Goal: Information Seeking & Learning: Learn about a topic

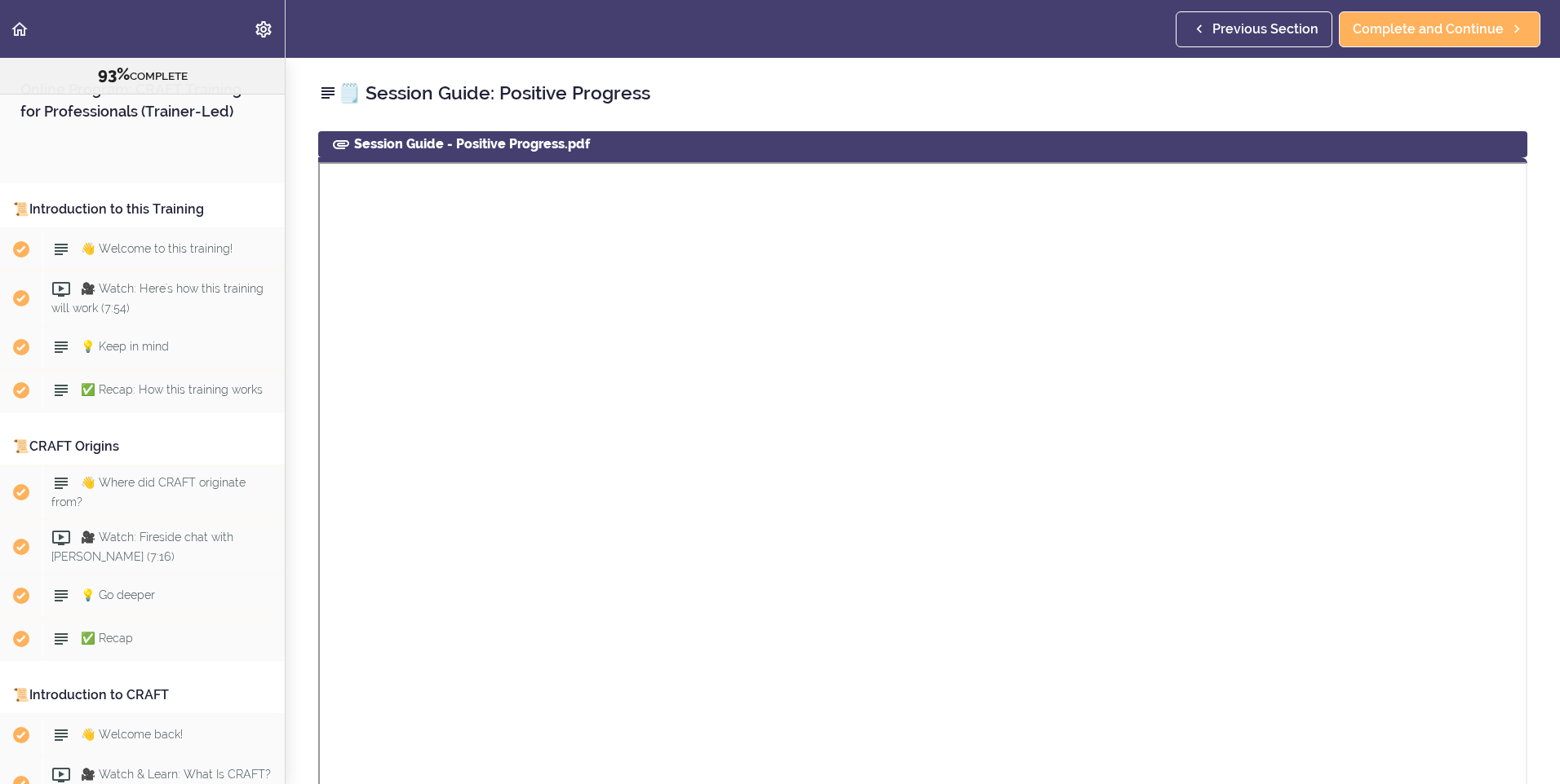
scroll to position [10561, 0]
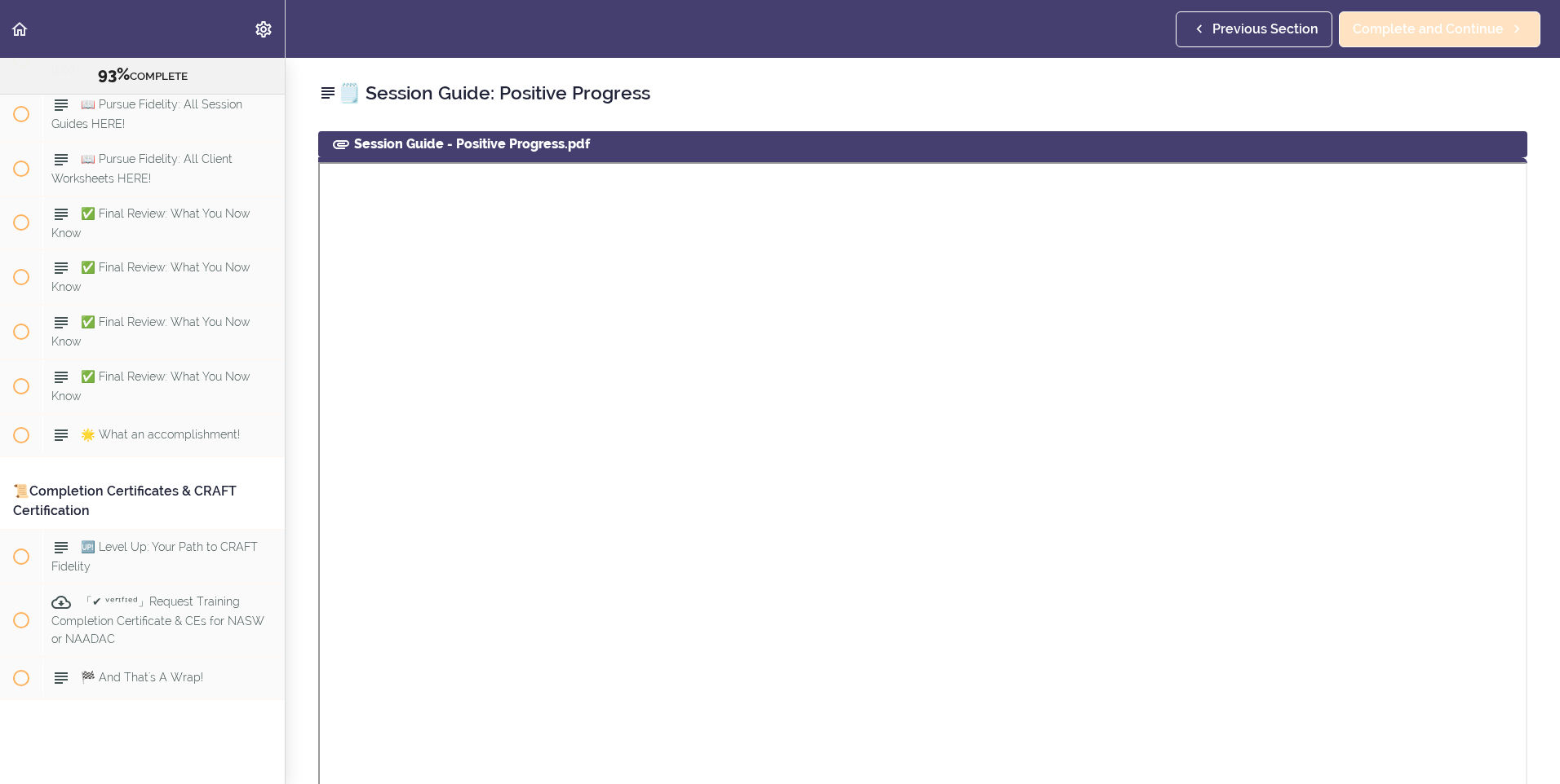
click at [1409, 10] on div "Previous Section Complete and Continue" at bounding box center [1361, 28] width 371 height 58
click at [1408, 17] on link "Complete and Continue" at bounding box center [1439, 29] width 201 height 35
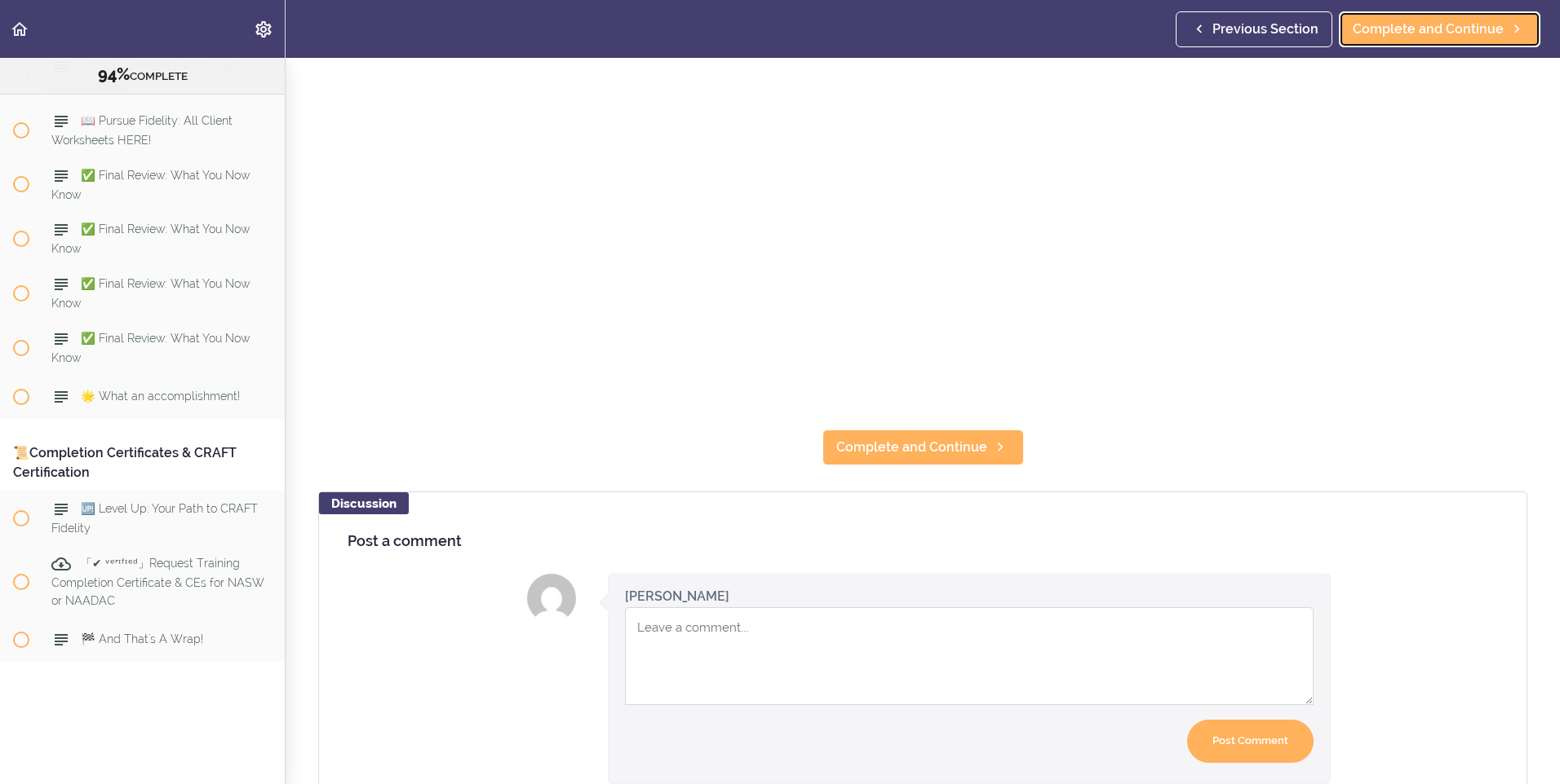
scroll to position [793, 0]
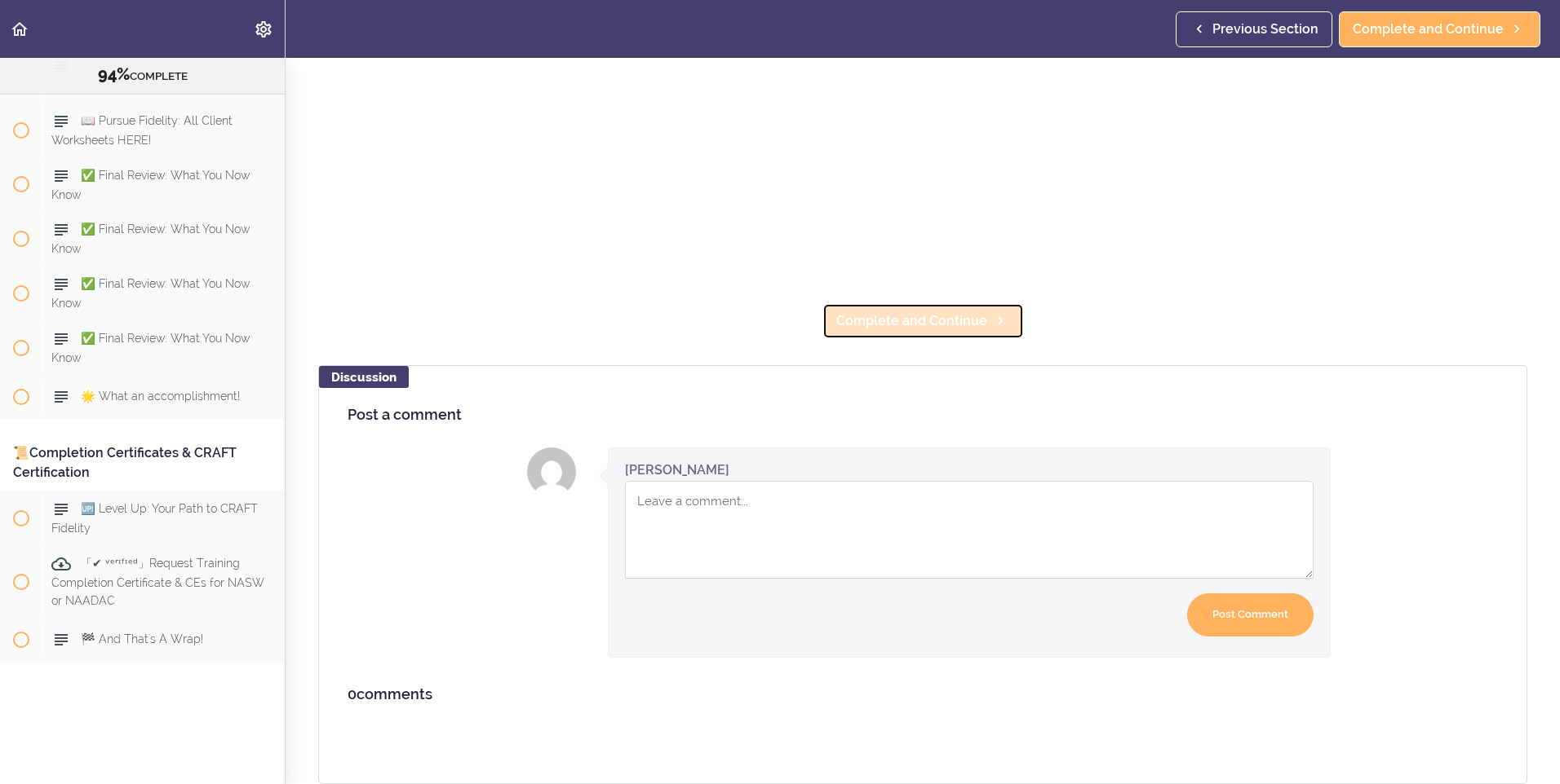
click at [866, 312] on span "Complete and Continue" at bounding box center [911, 322] width 151 height 19
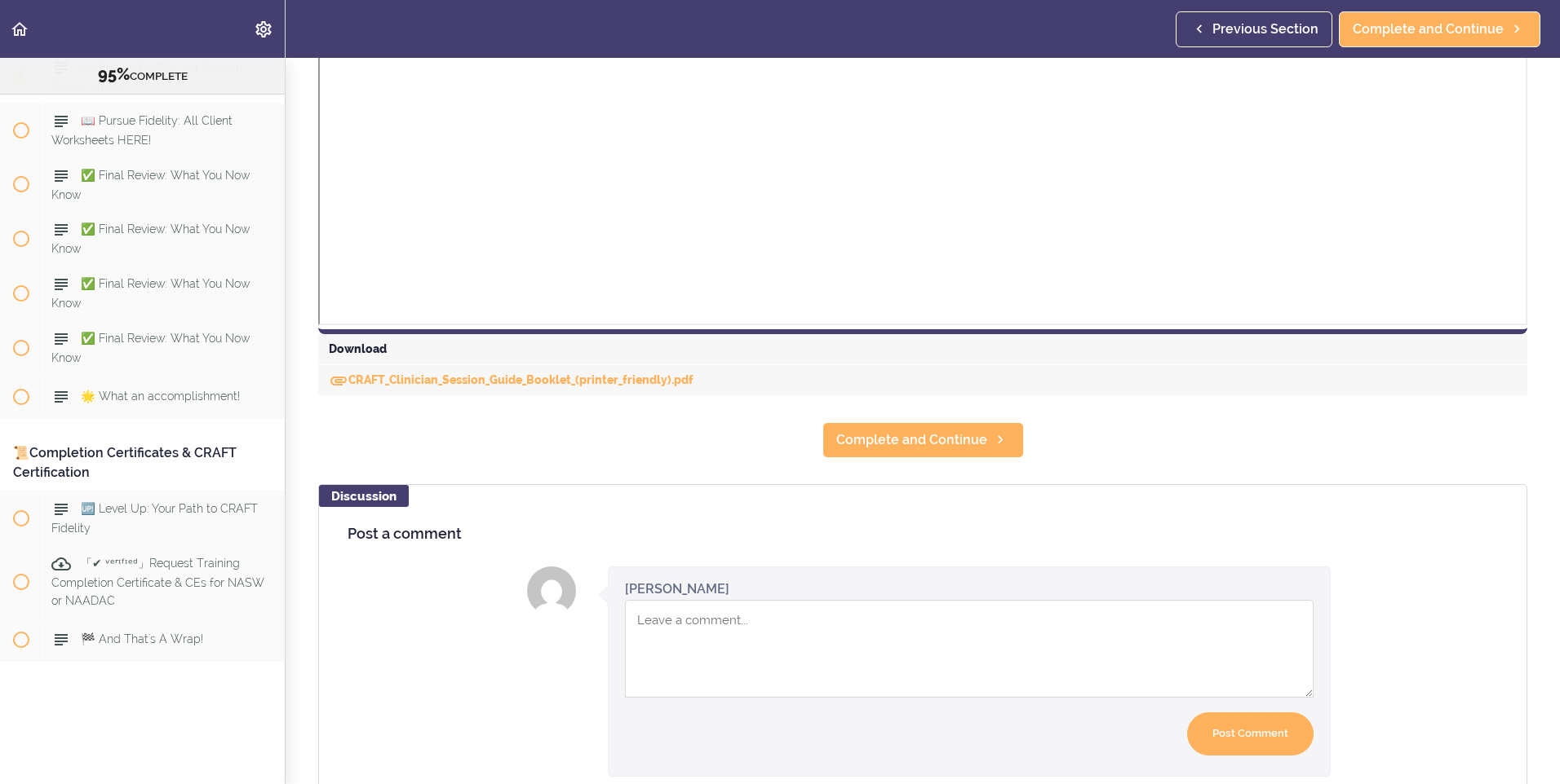
scroll to position [1766, 0]
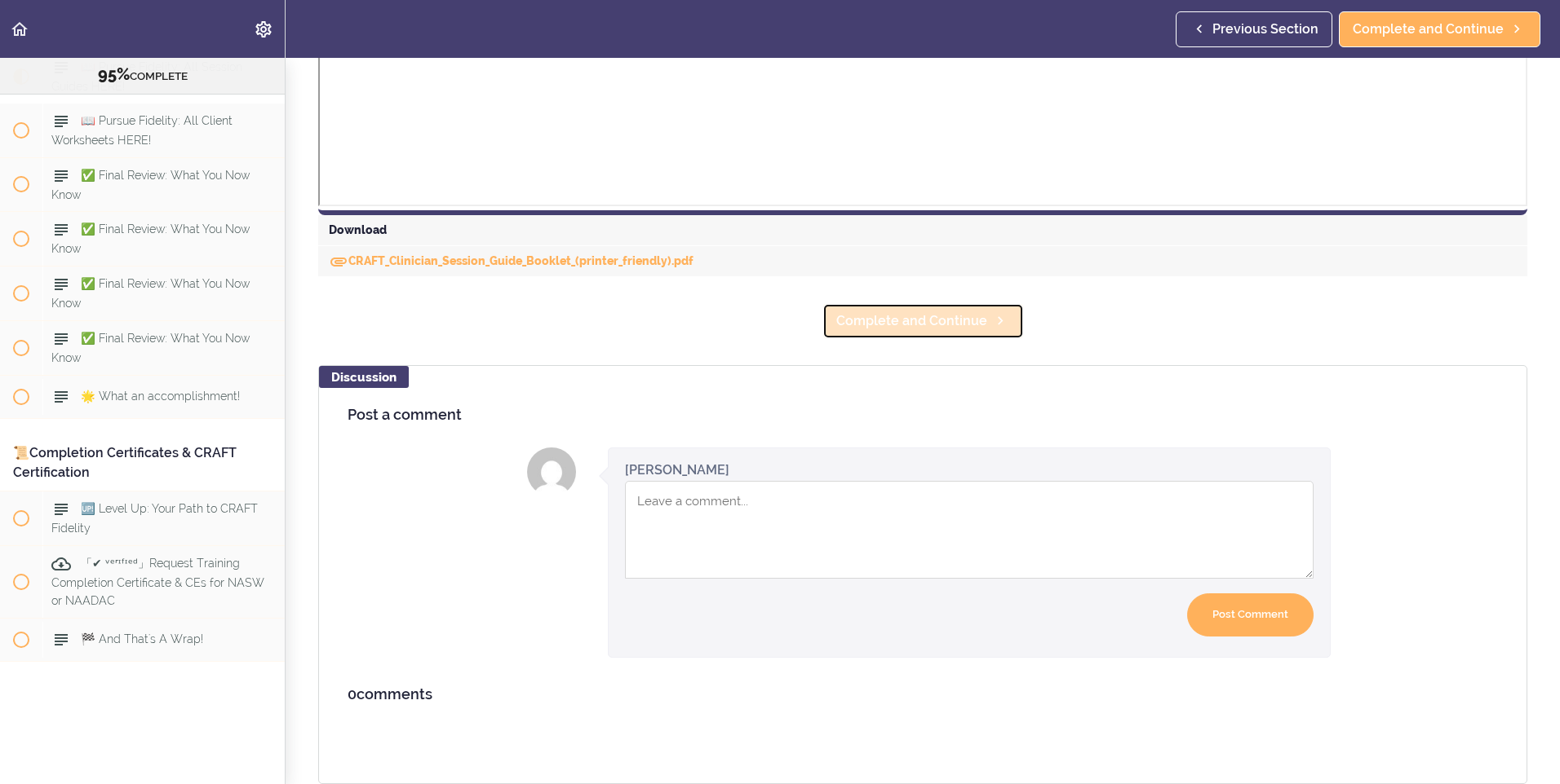
click at [907, 312] on span "Complete and Continue" at bounding box center [911, 322] width 151 height 19
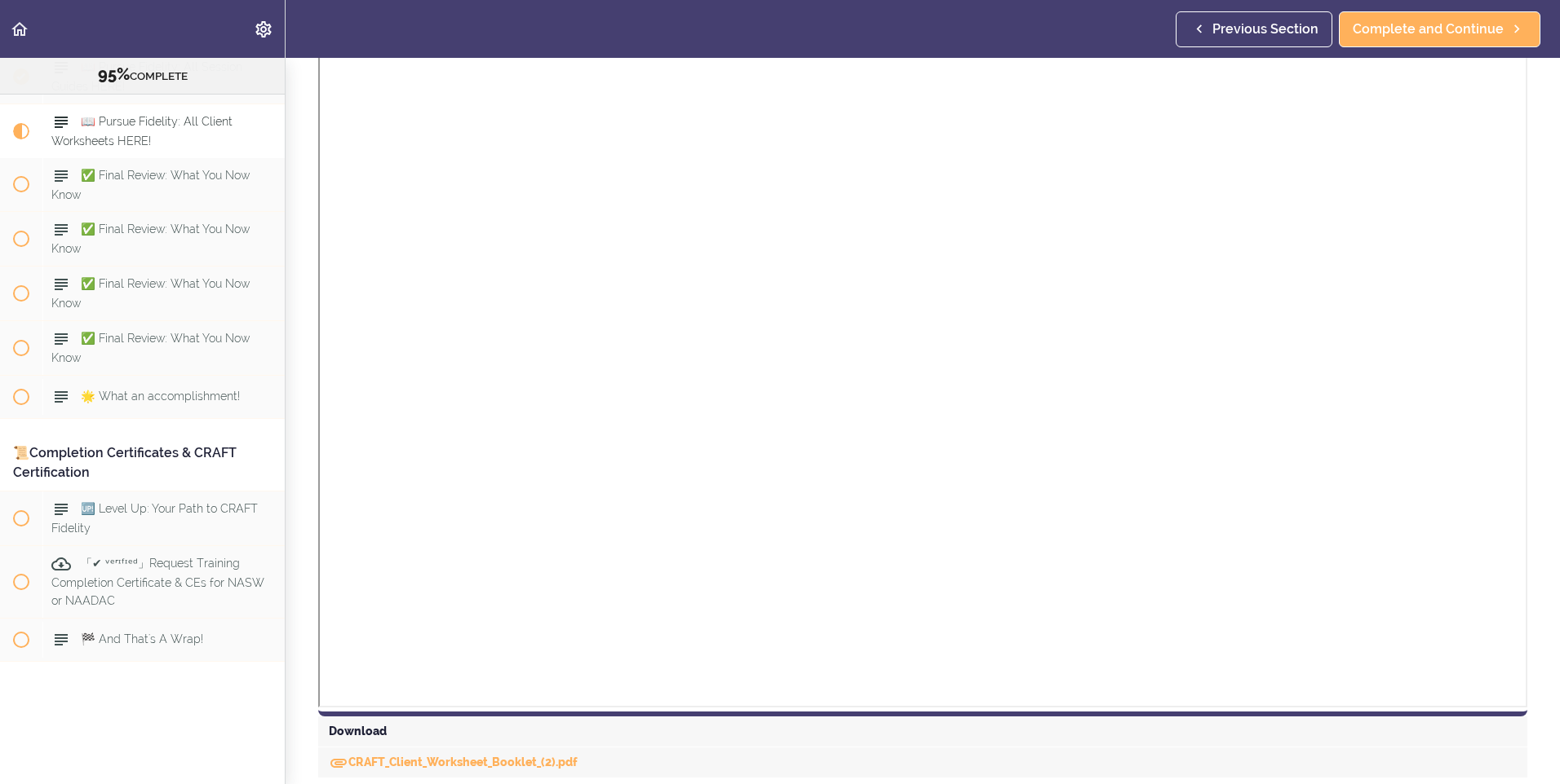
scroll to position [1236, 0]
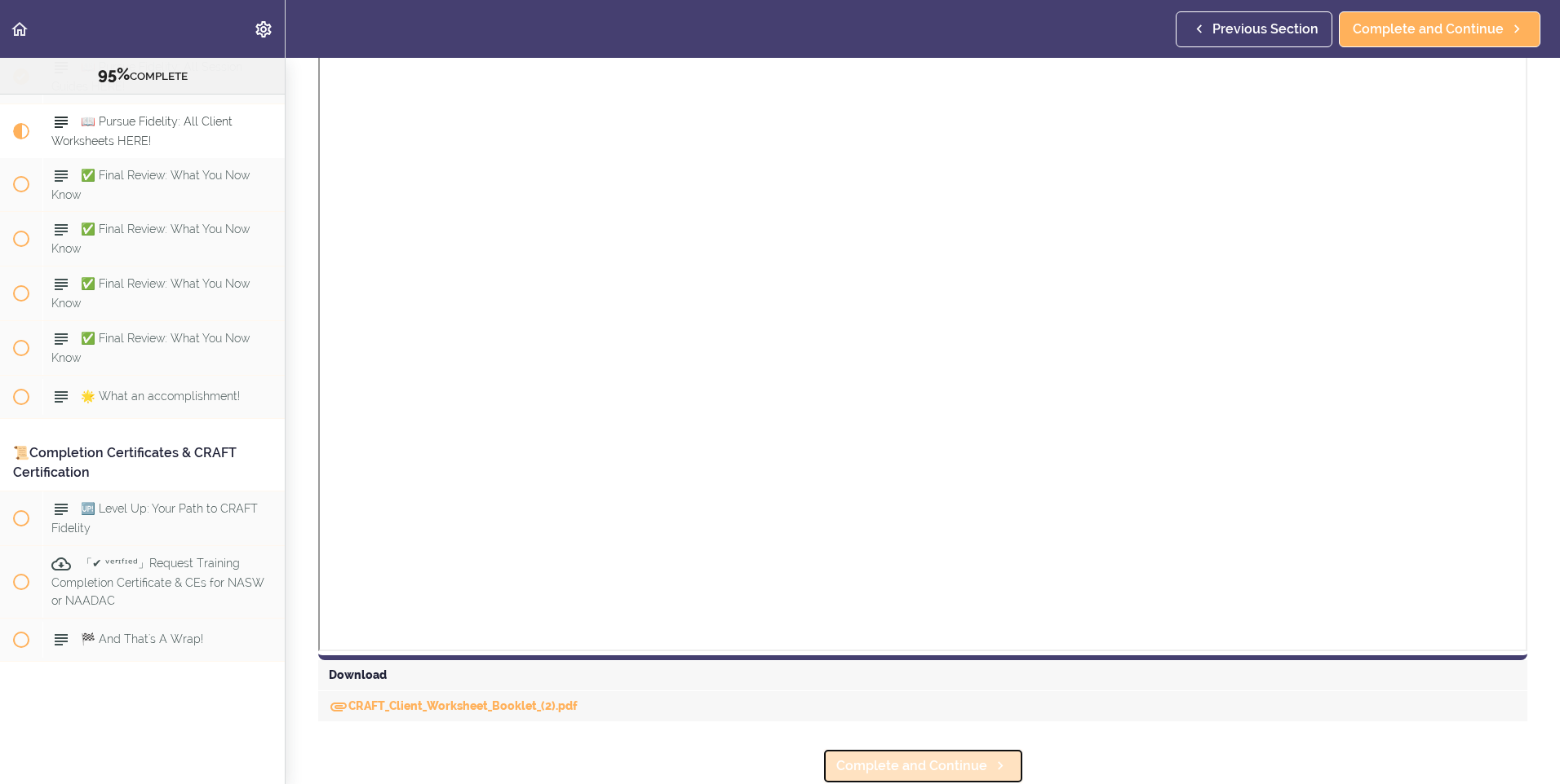
click at [940, 763] on span "Complete and Continue" at bounding box center [911, 766] width 151 height 19
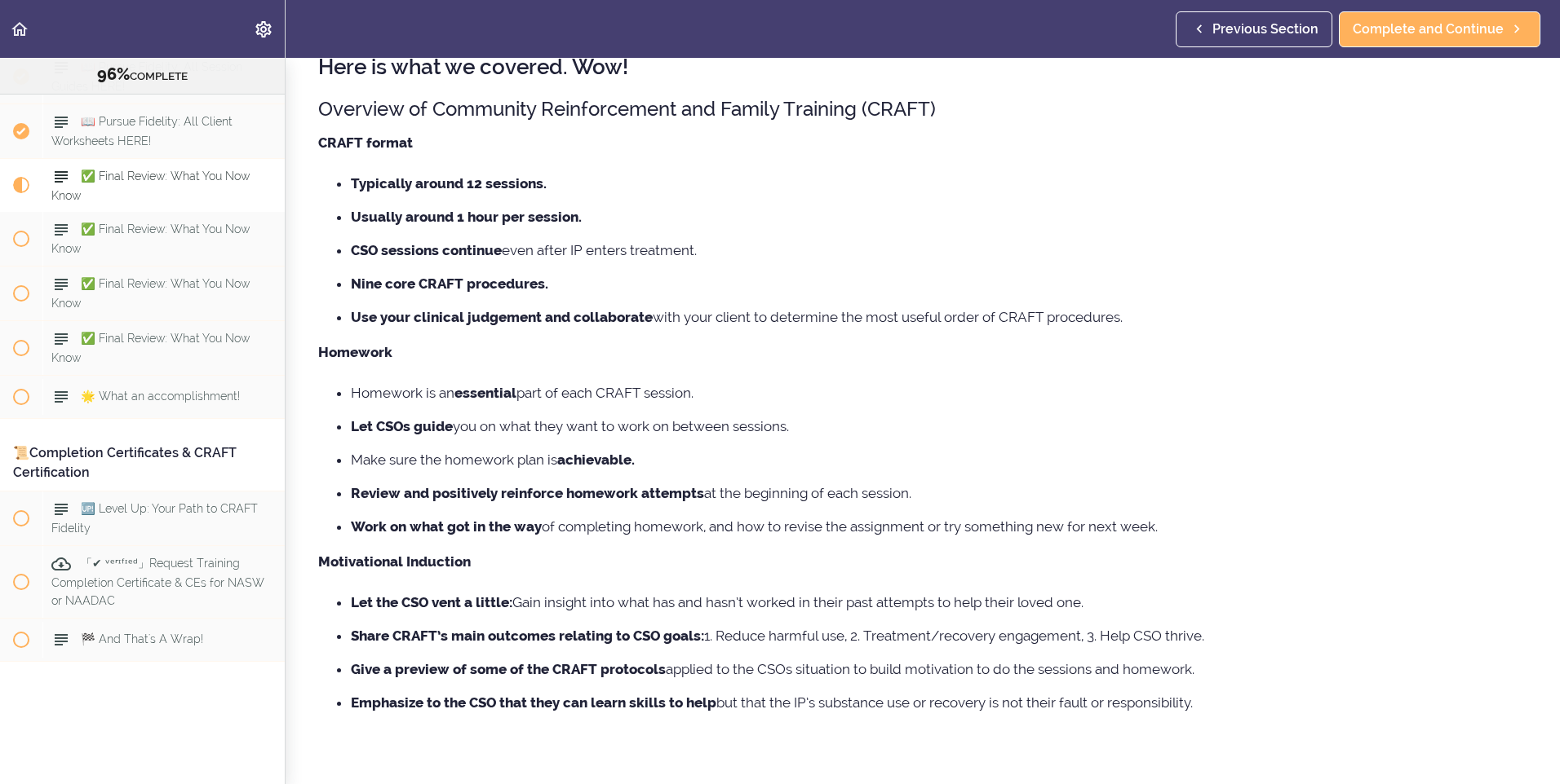
scroll to position [150, 0]
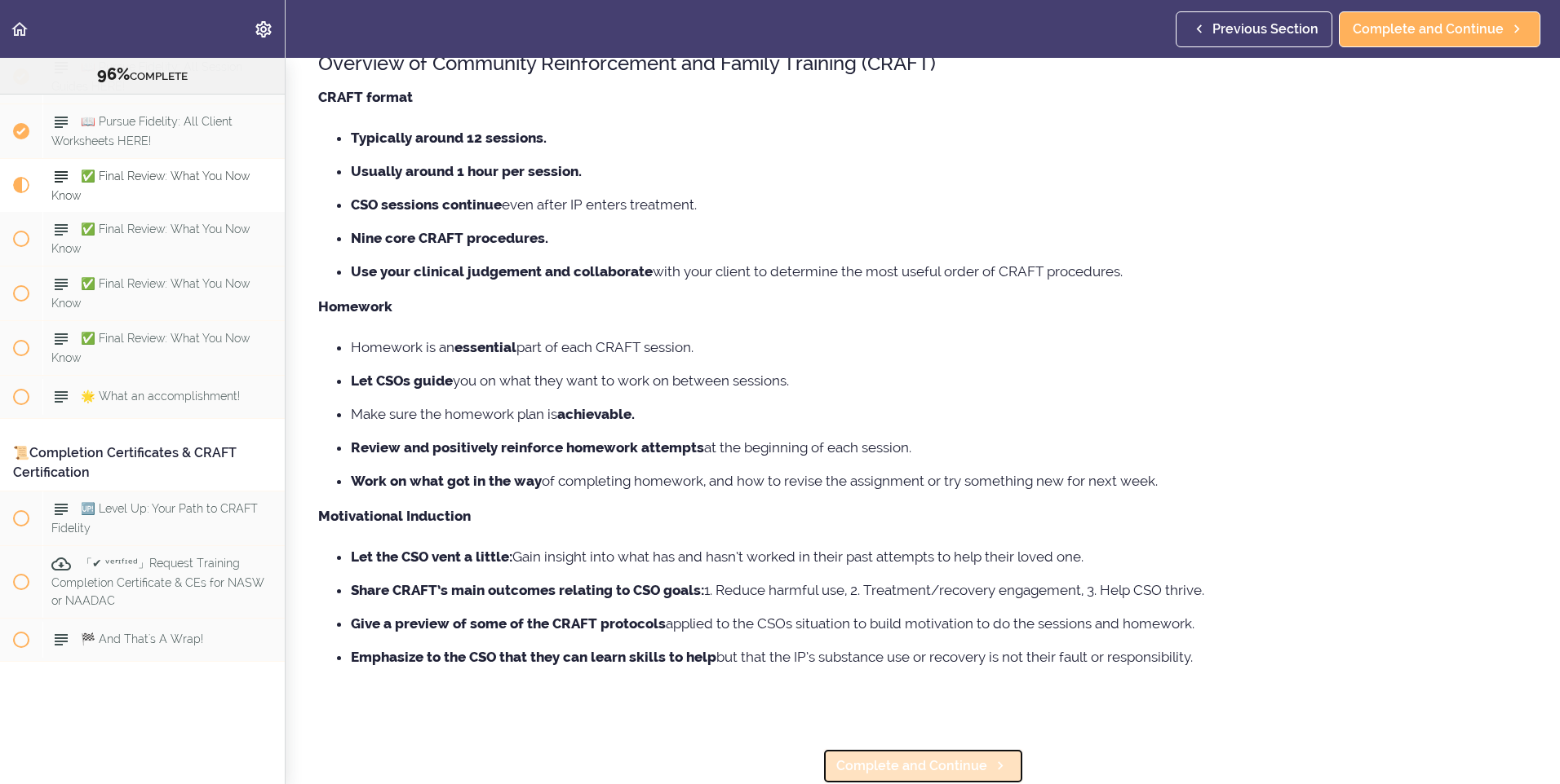
click at [917, 749] on link "Complete and Continue" at bounding box center [923, 766] width 201 height 35
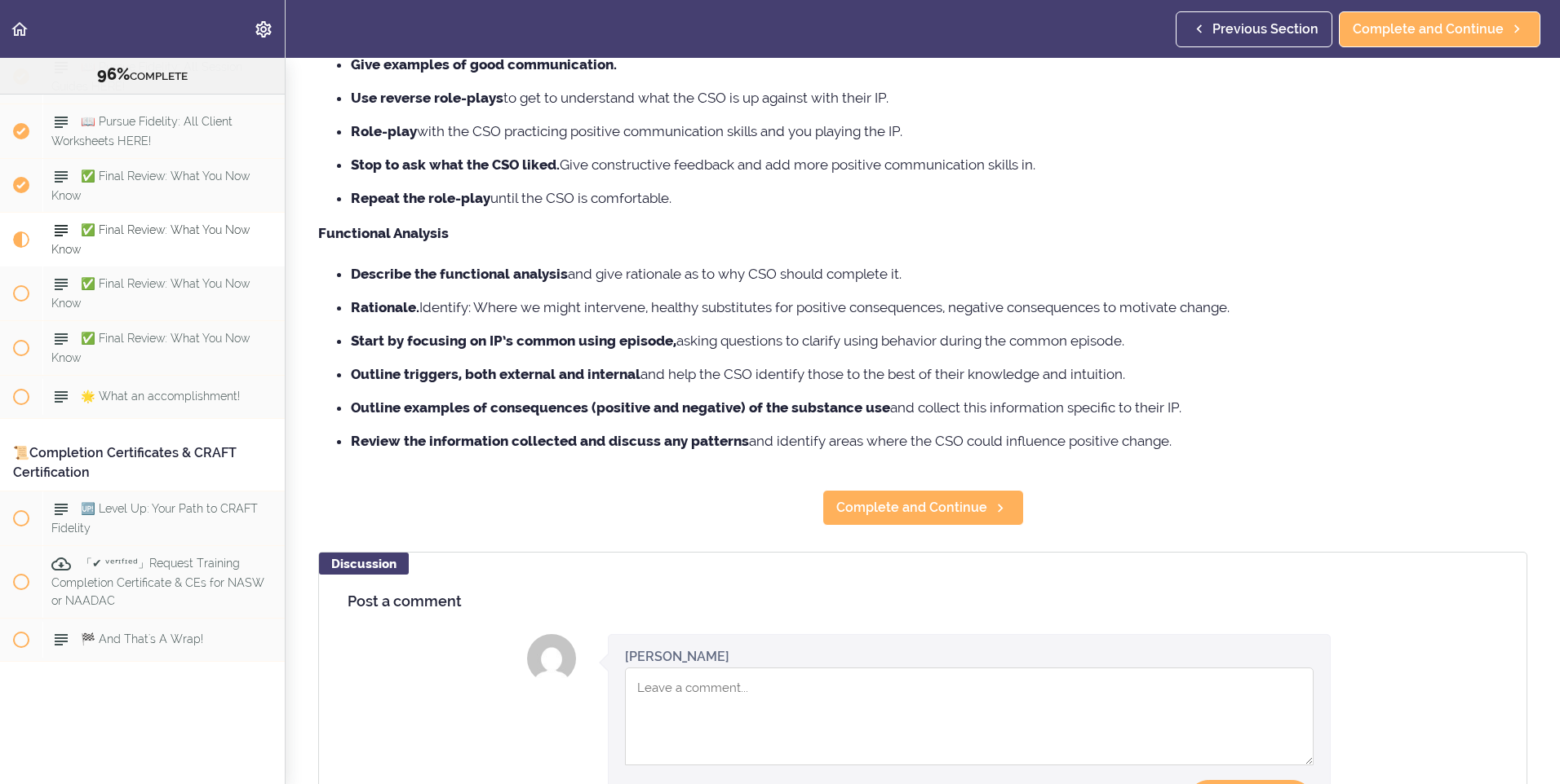
scroll to position [748, 0]
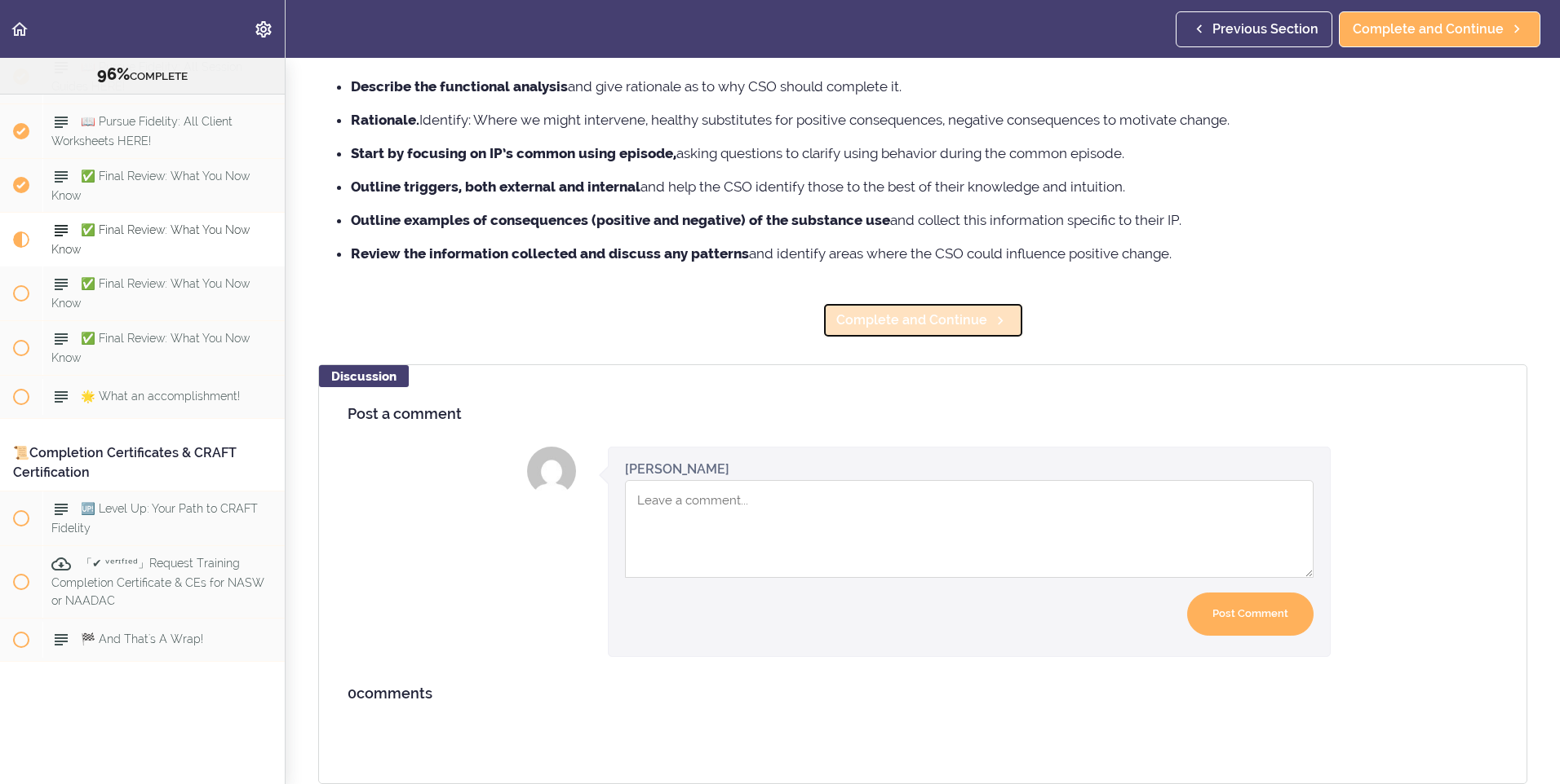
click at [934, 314] on span "Complete and Continue" at bounding box center [911, 321] width 151 height 19
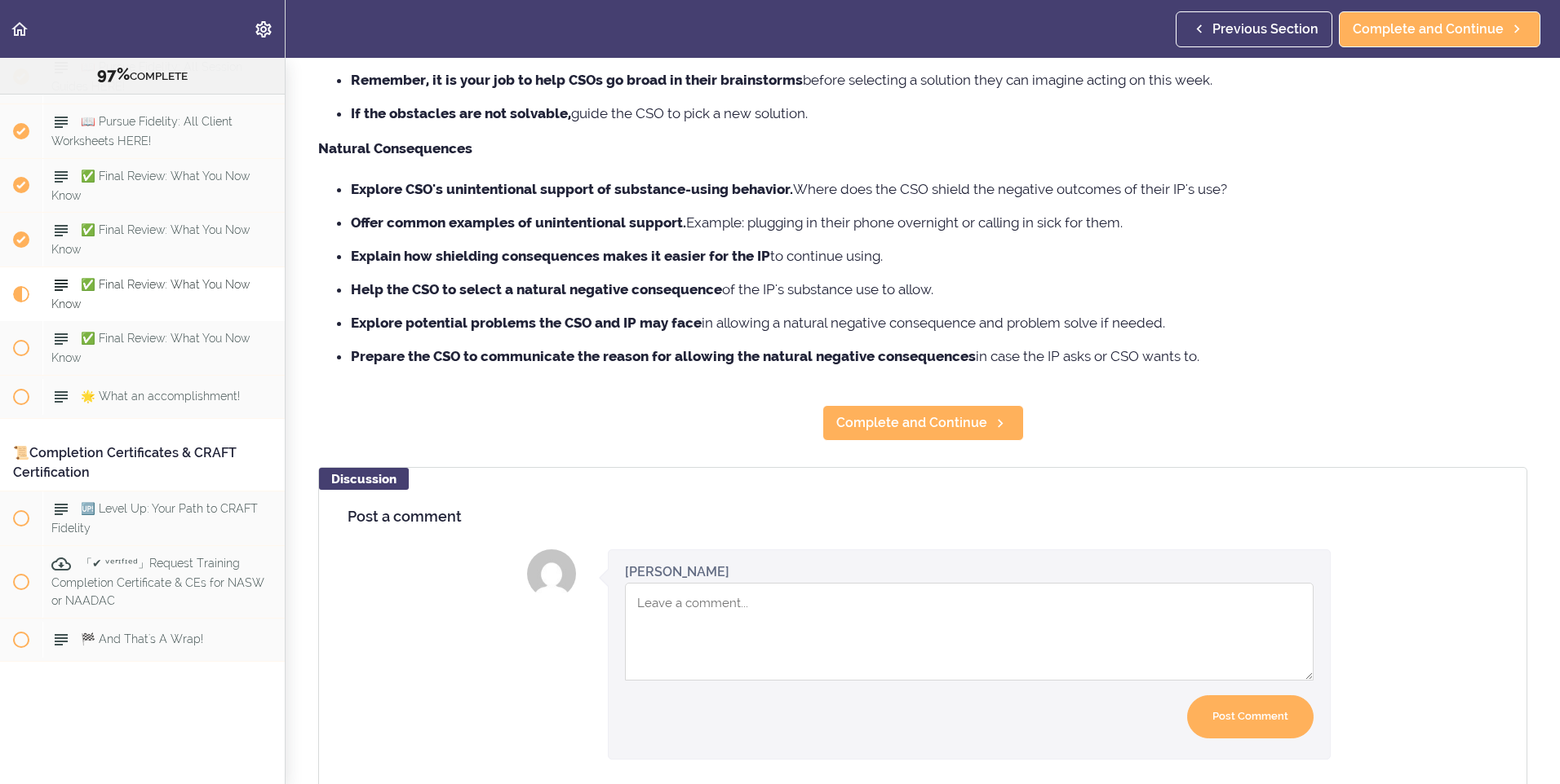
scroll to position [734, 0]
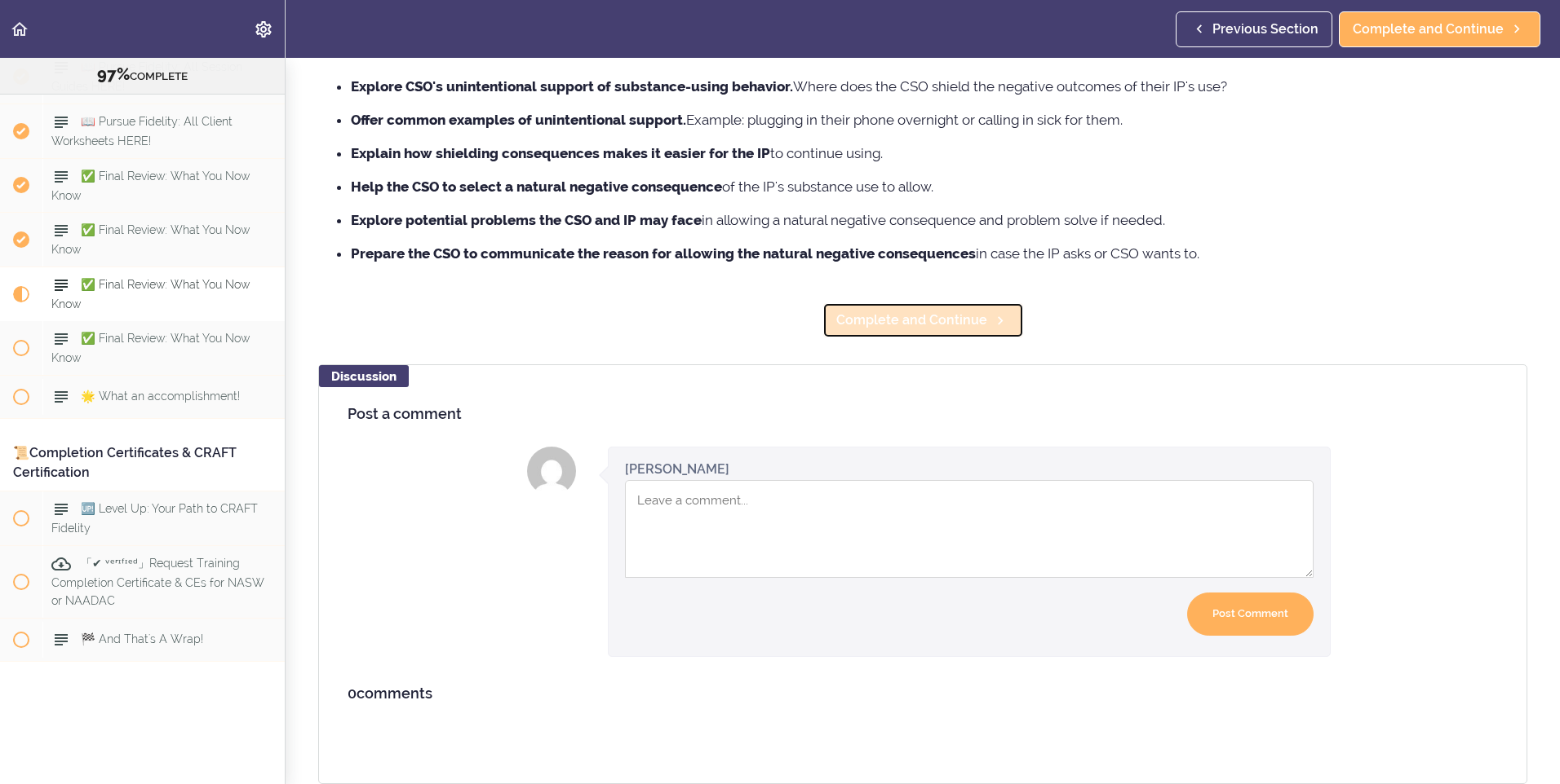
click at [908, 307] on link "Complete and Continue" at bounding box center [923, 320] width 201 height 35
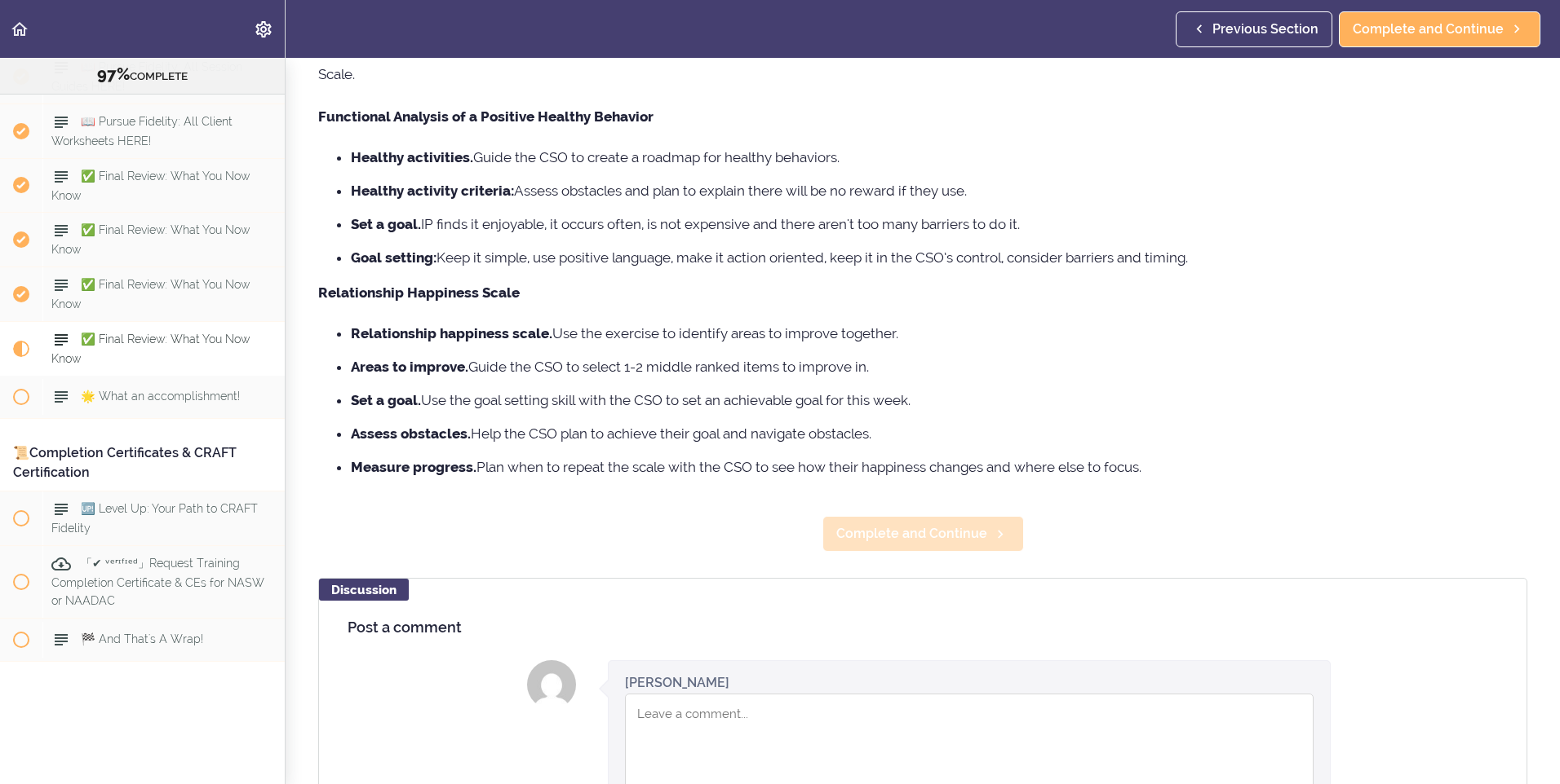
scroll to position [489, 0]
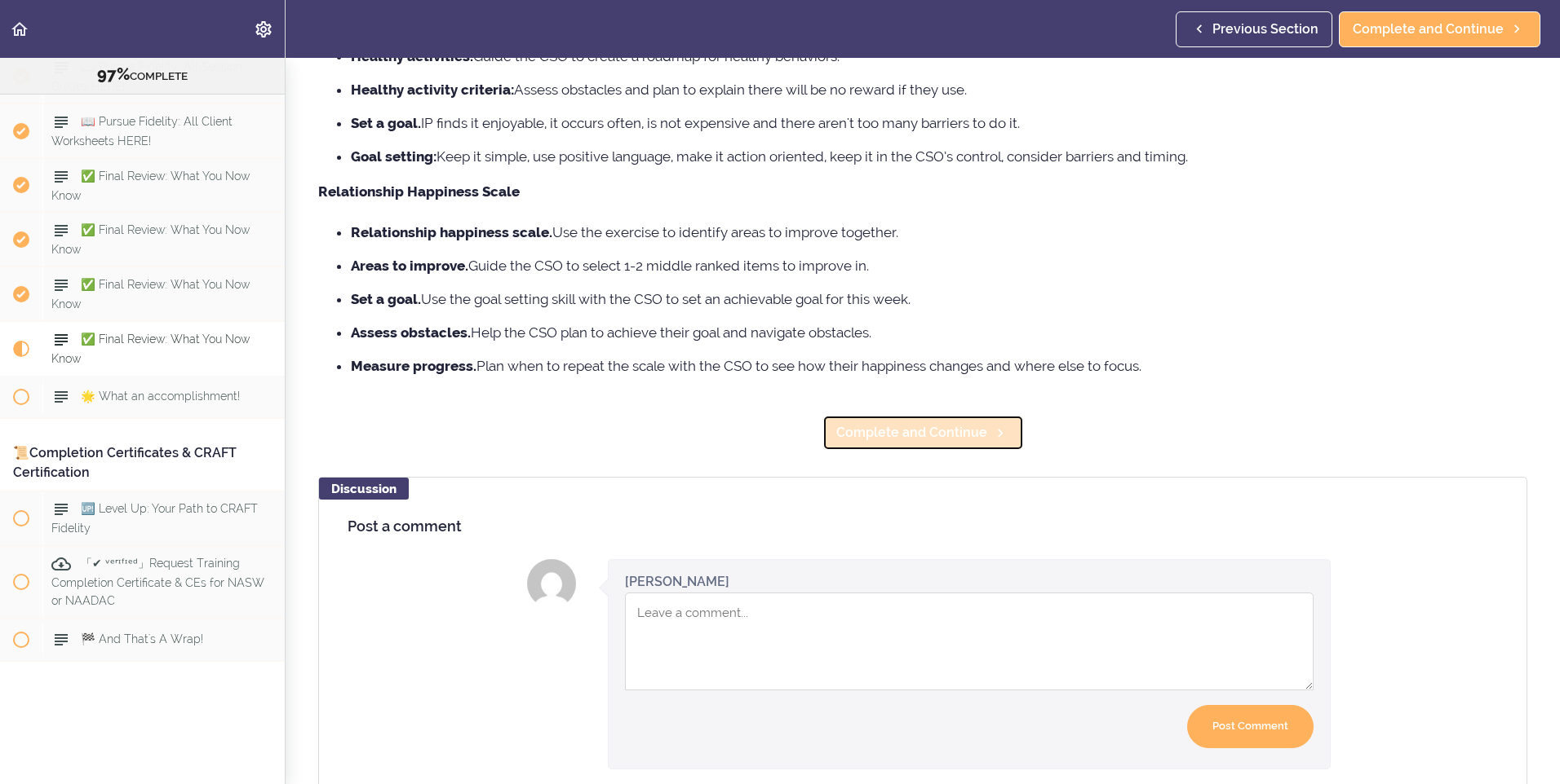
click at [906, 423] on span "Complete and Continue" at bounding box center [911, 433] width 151 height 19
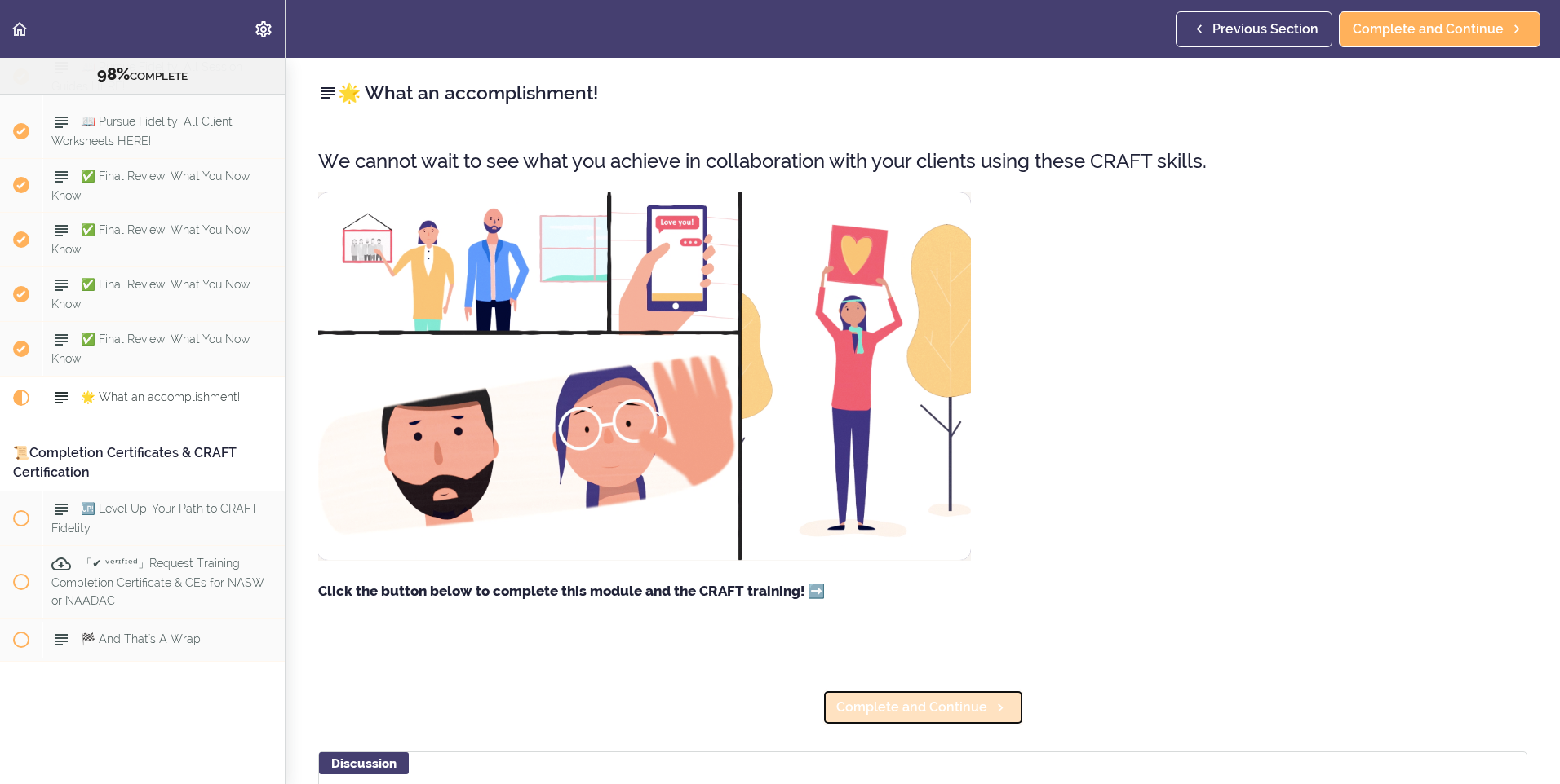
click at [934, 713] on span "Complete and Continue" at bounding box center [911, 708] width 151 height 19
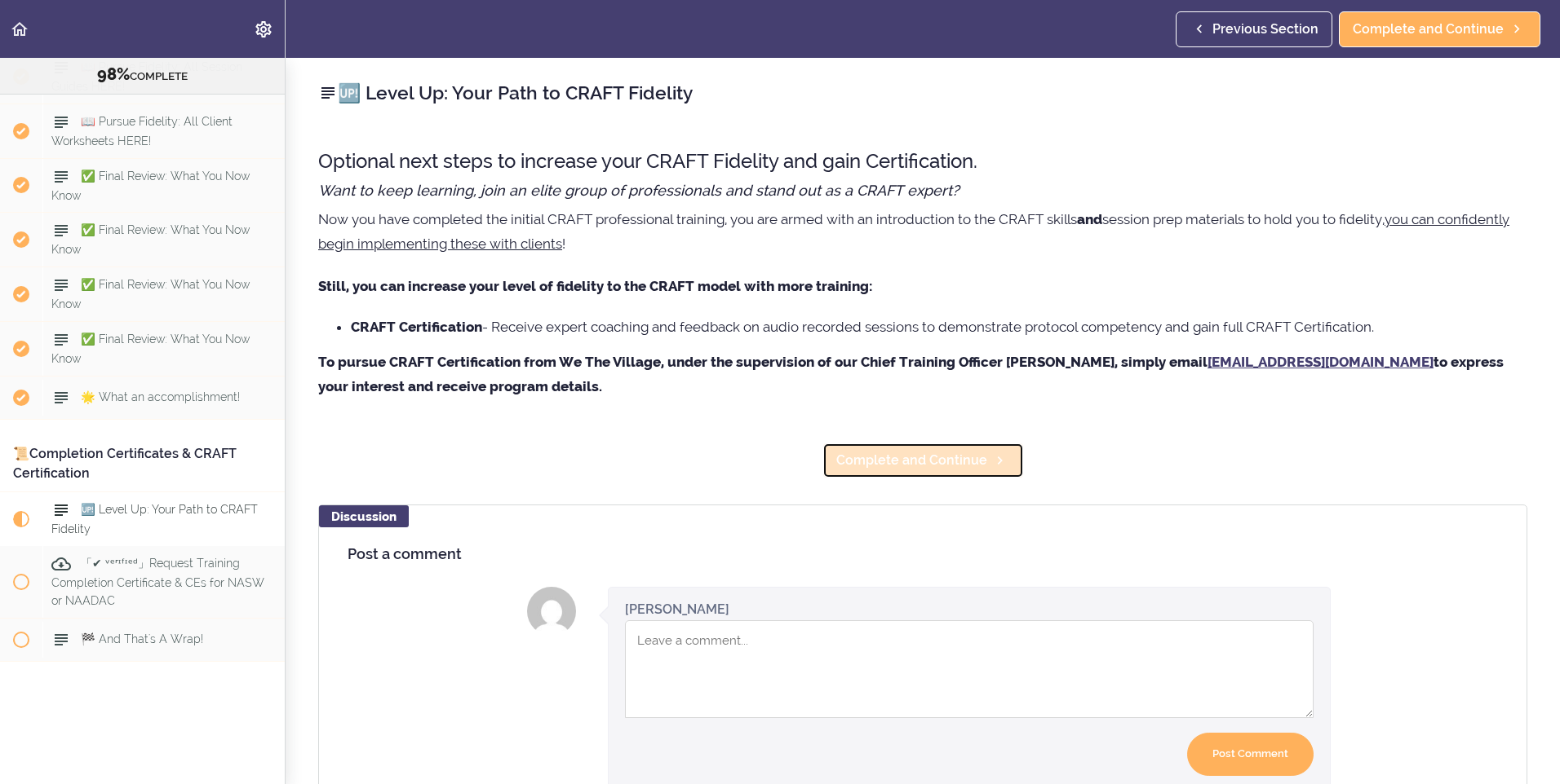
click at [933, 462] on span "Complete and Continue" at bounding box center [911, 461] width 151 height 19
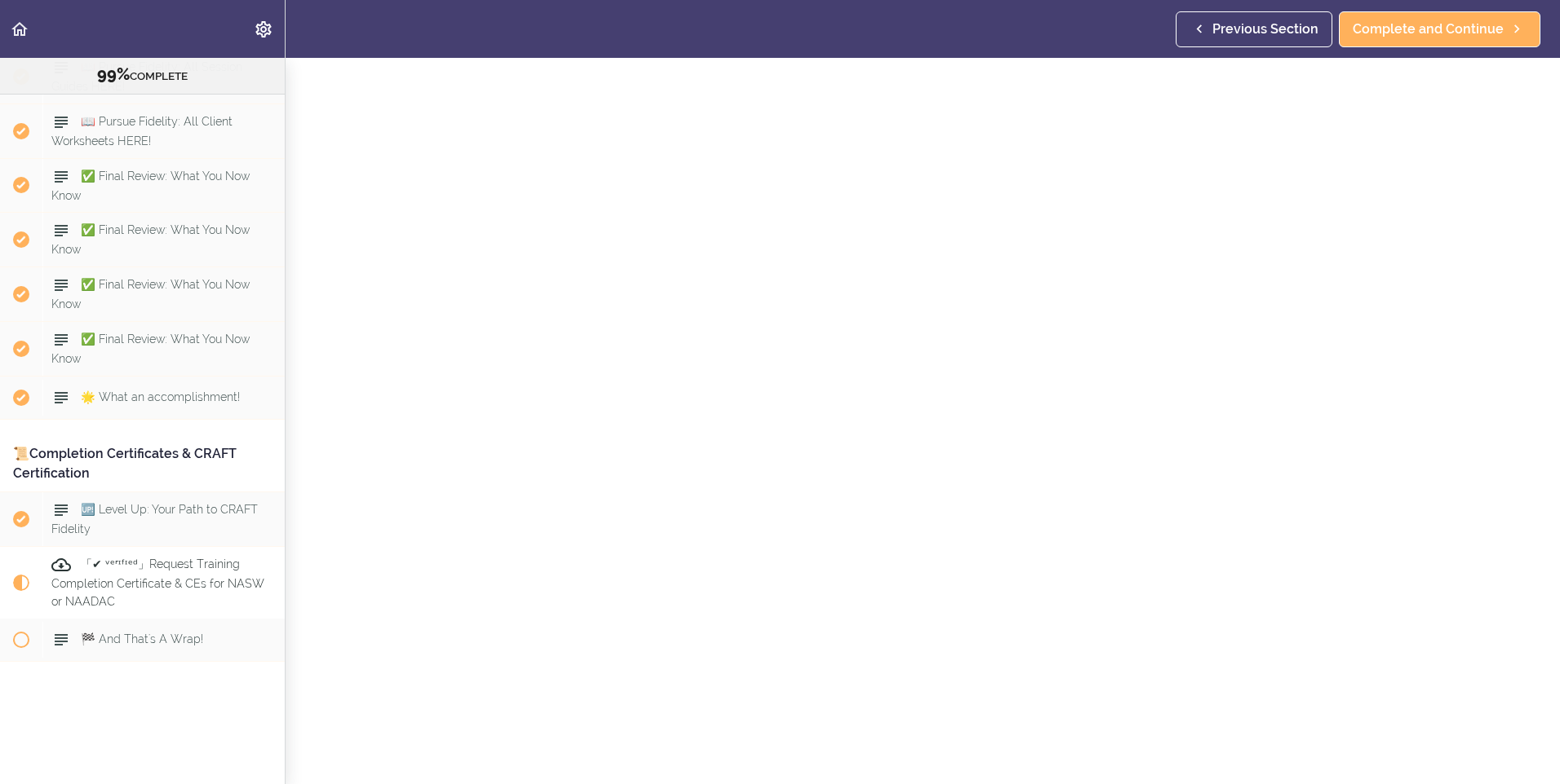
scroll to position [322, 0]
click at [990, 762] on icon at bounding box center [1000, 765] width 20 height 17
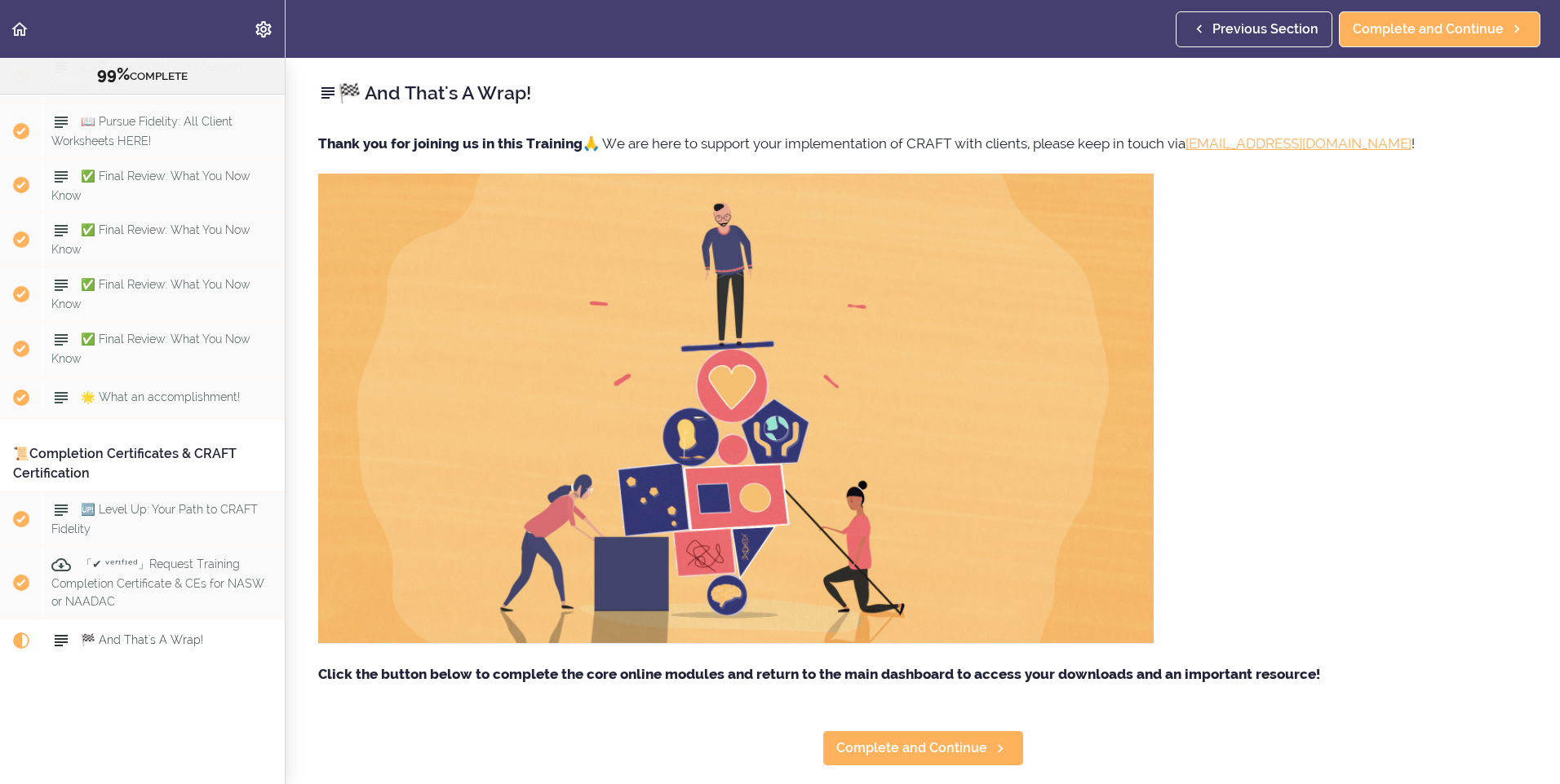
scroll to position [245, 0]
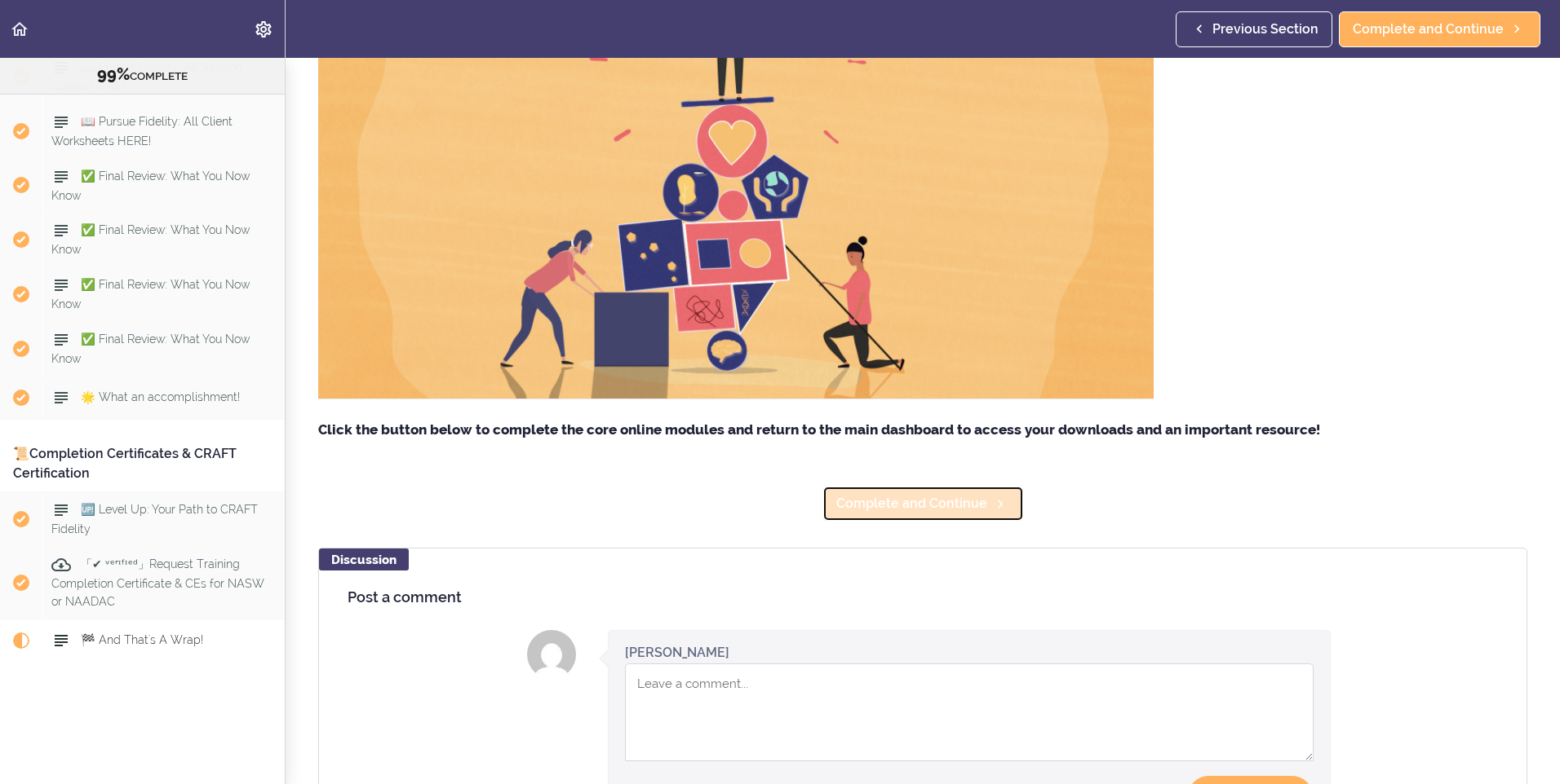
click at [944, 514] on span "Complete and Continue" at bounding box center [911, 504] width 151 height 19
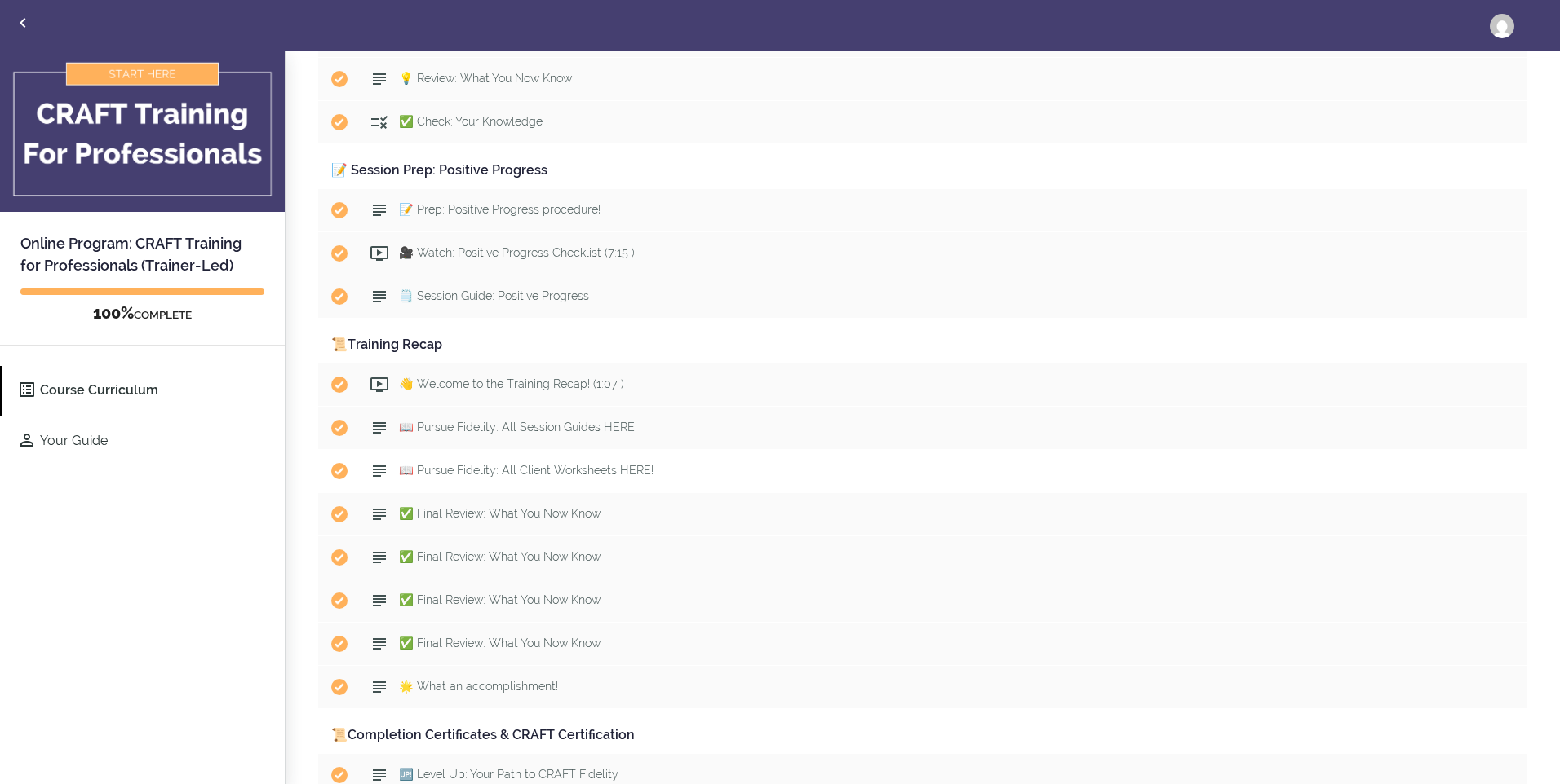
scroll to position [8738, 0]
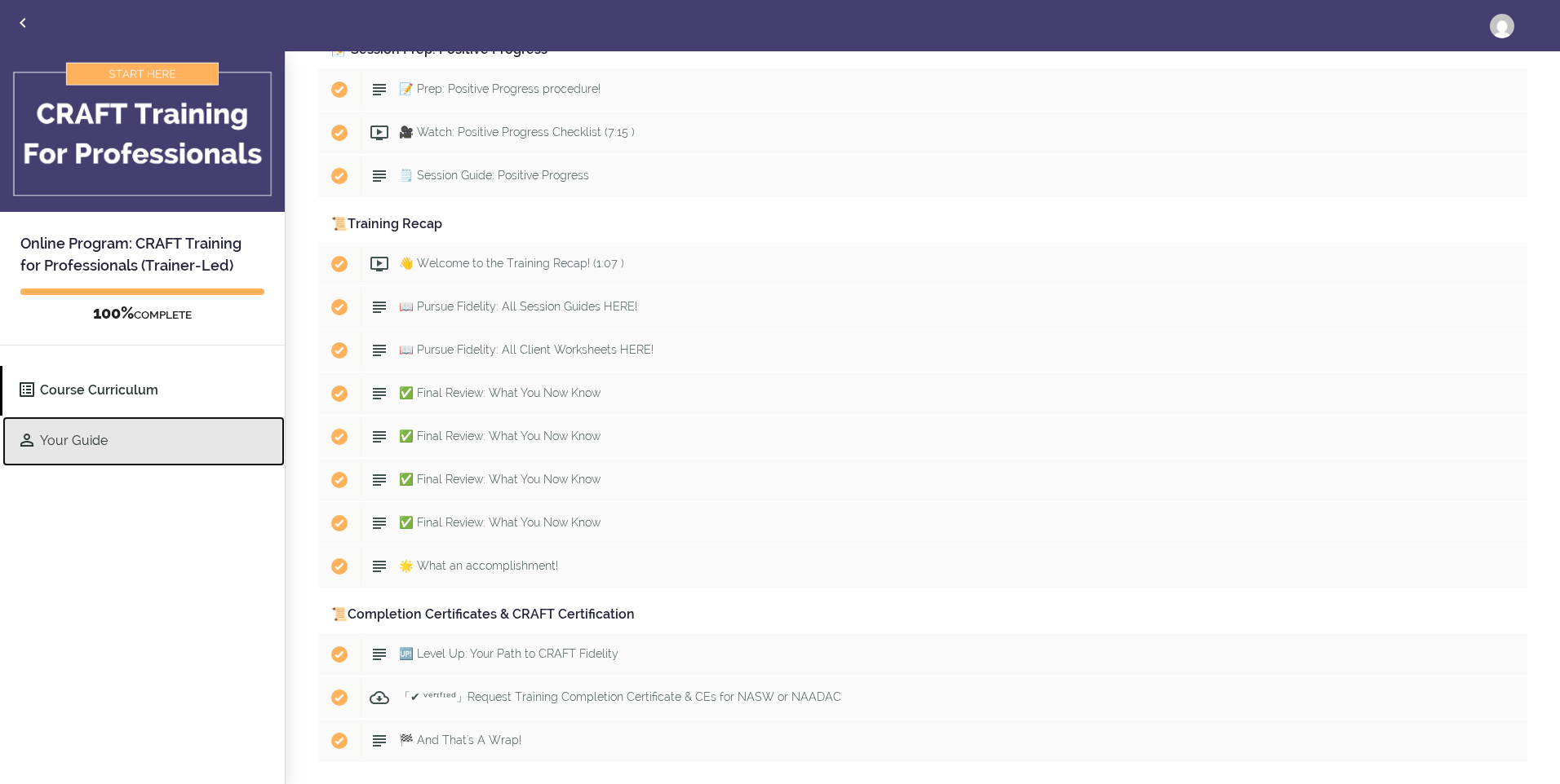
click at [107, 440] on link "Your Guide" at bounding box center [144, 441] width 282 height 50
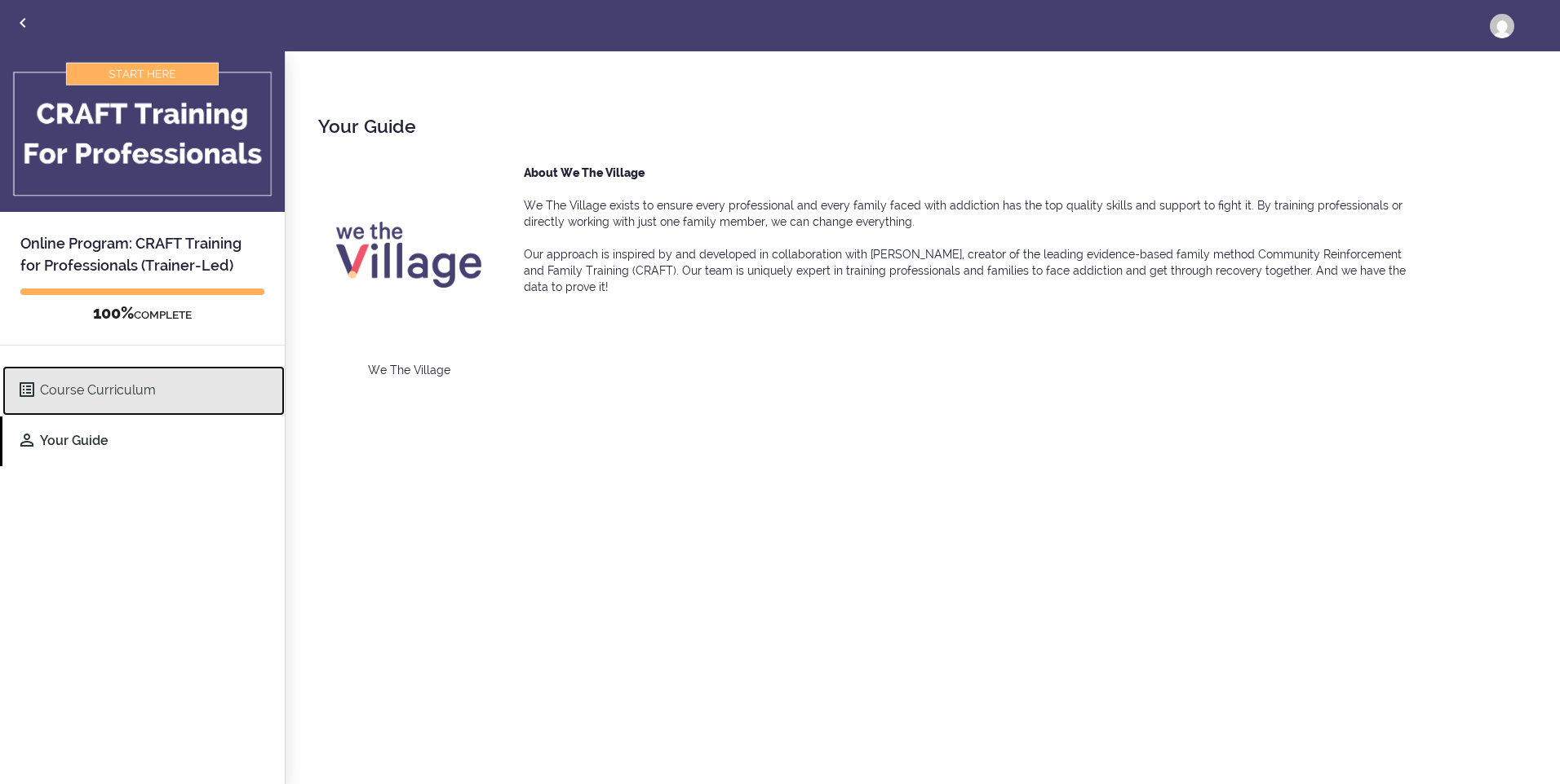
click at [109, 403] on link "Course Curriculum" at bounding box center [144, 391] width 282 height 50
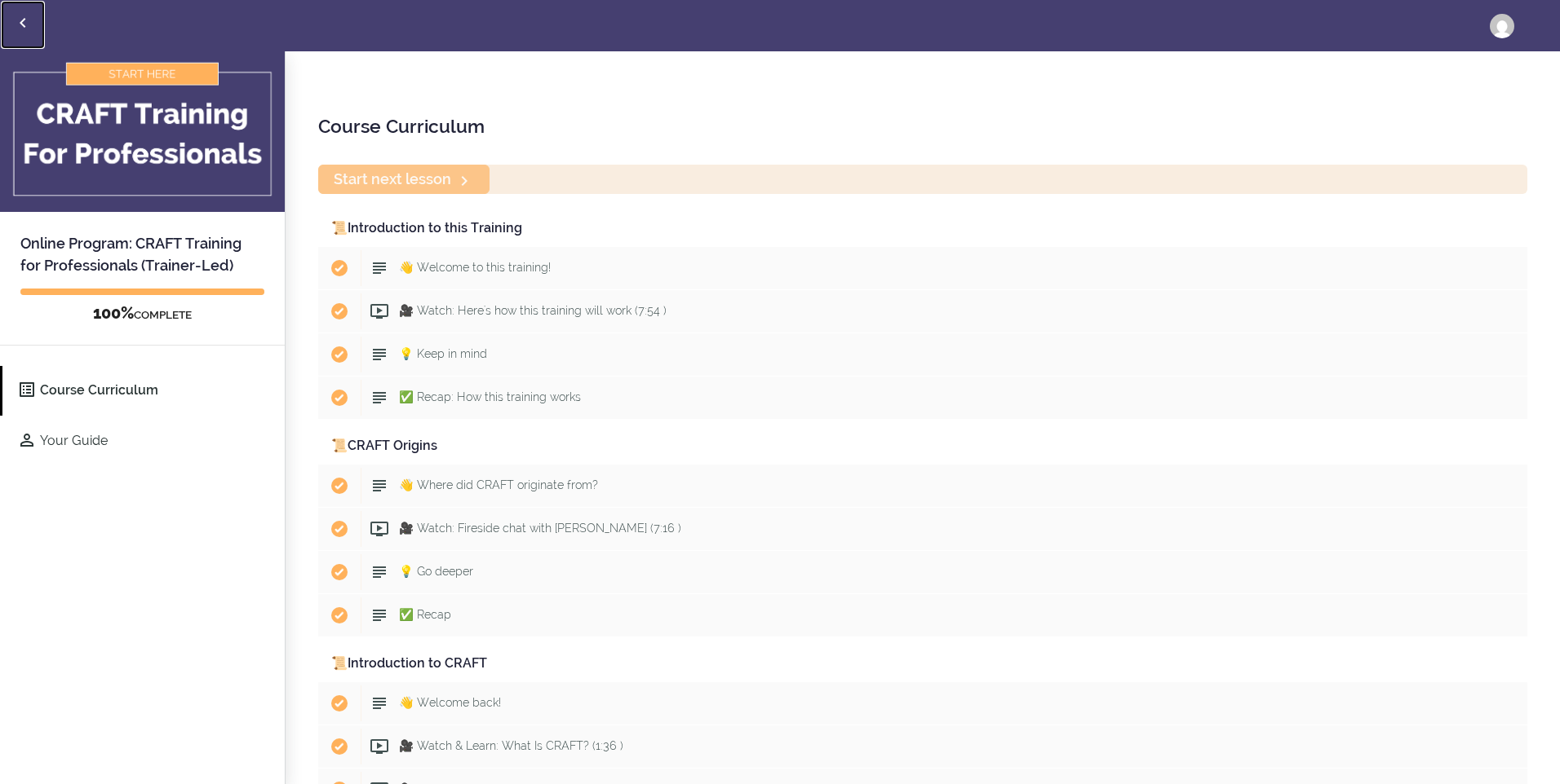
click at [33, 19] on link "Back to courses" at bounding box center [23, 25] width 44 height 48
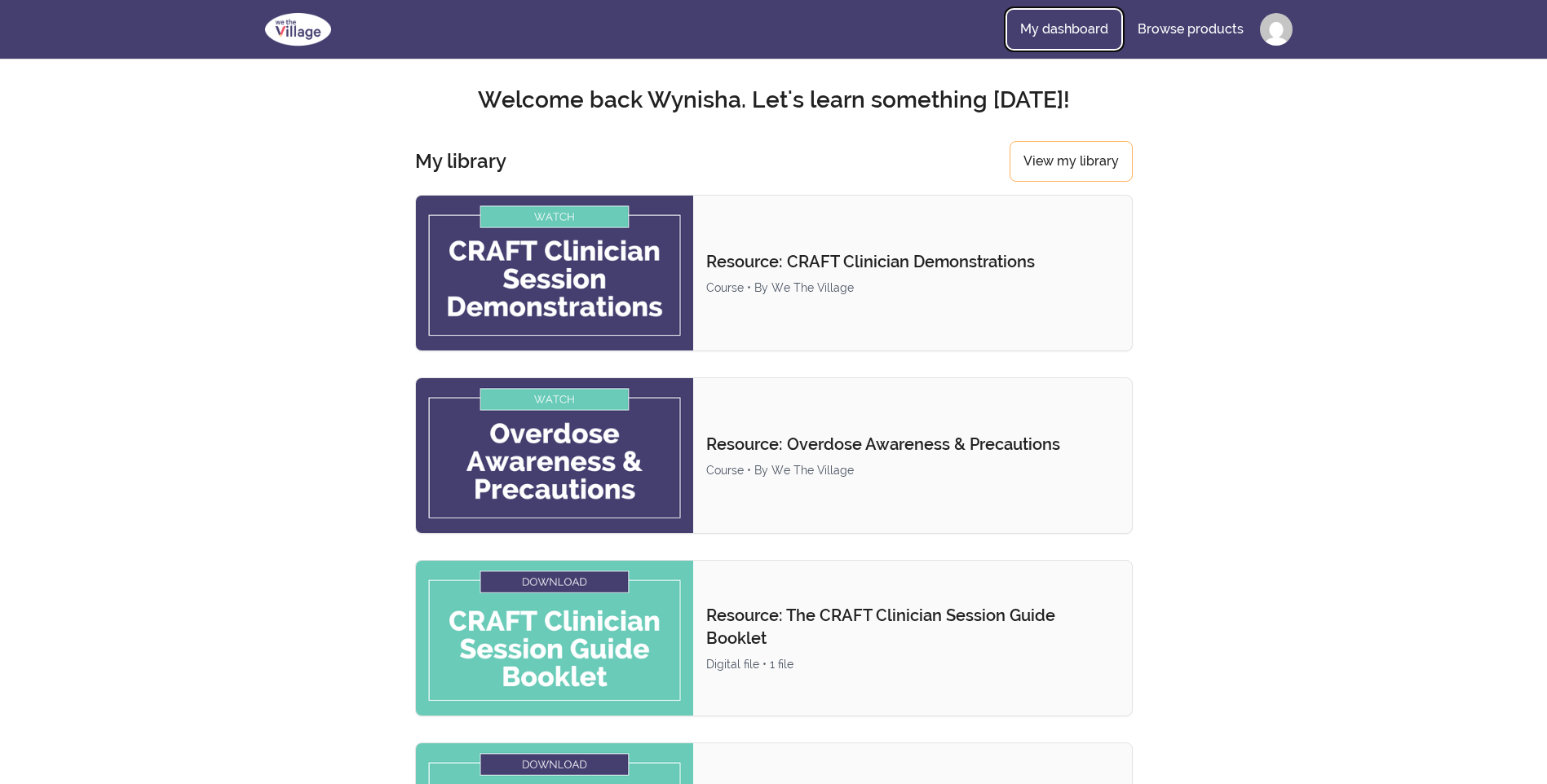
click at [1050, 26] on link "My dashboard" at bounding box center [1064, 29] width 114 height 39
click at [1055, 30] on link "My dashboard" at bounding box center [1064, 29] width 114 height 39
click at [1201, 22] on link "Browse products" at bounding box center [1190, 29] width 132 height 39
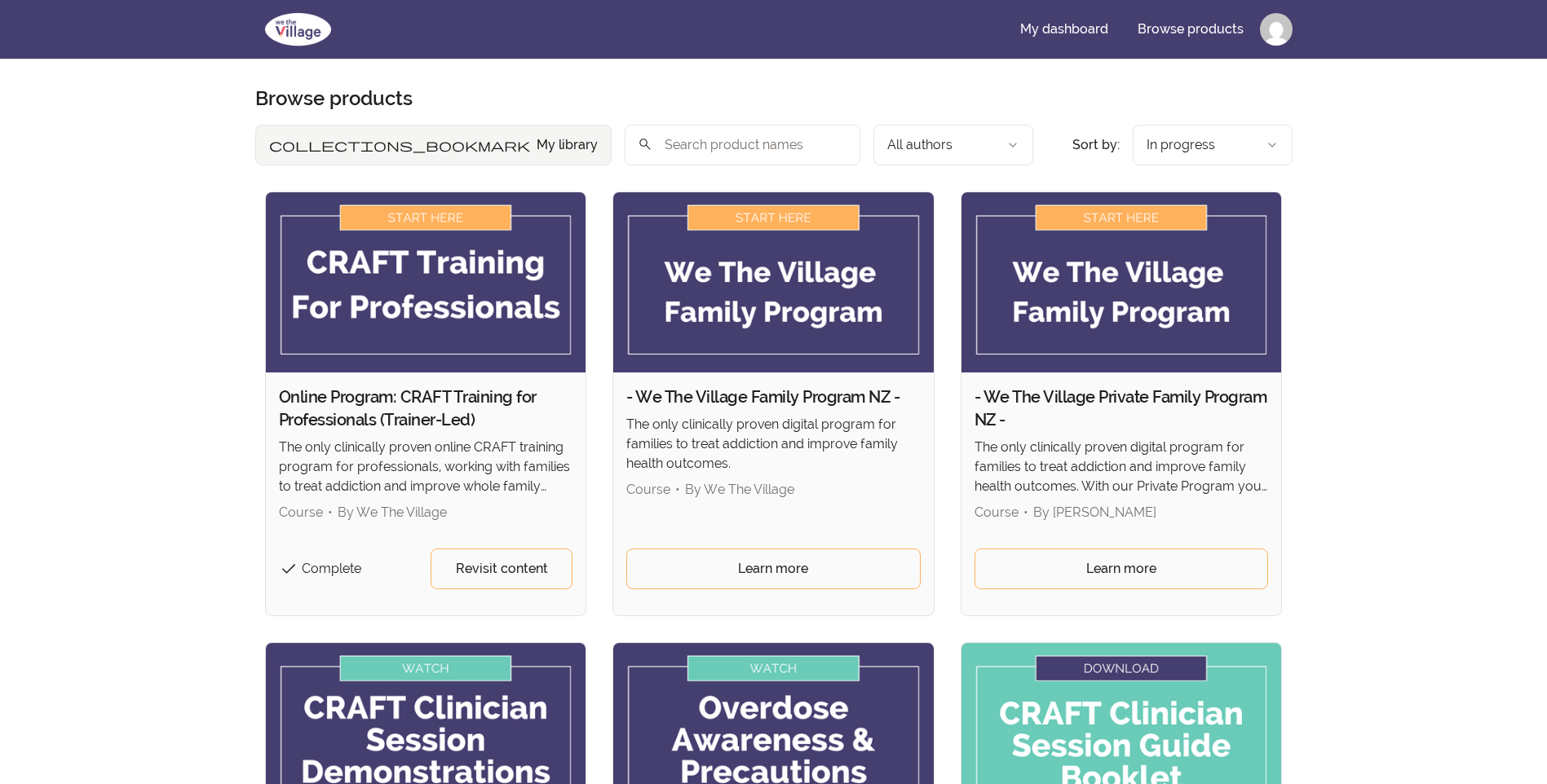
click at [307, 148] on button "collections_bookmark My library" at bounding box center [433, 145] width 356 height 41
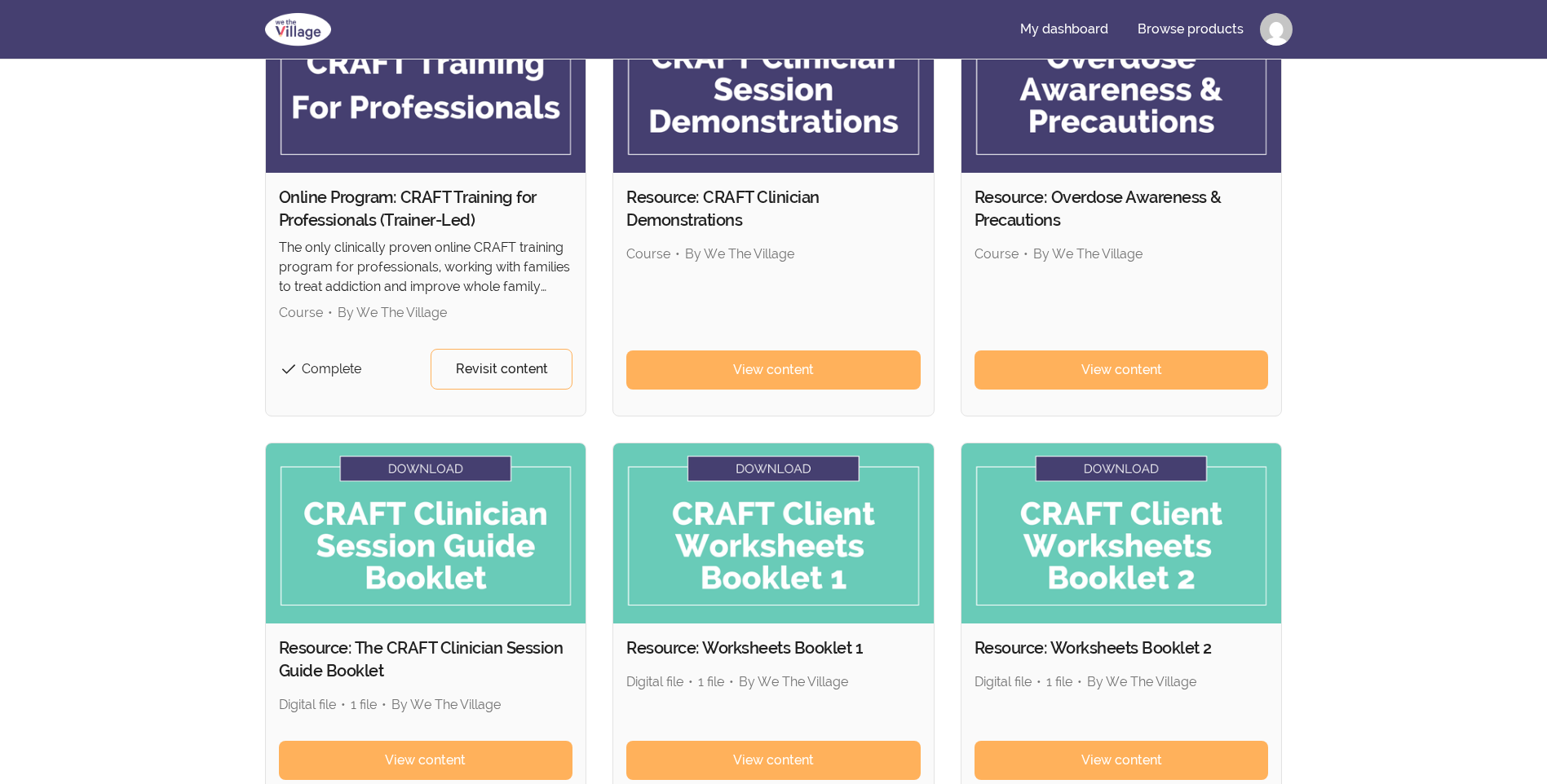
scroll to position [99, 0]
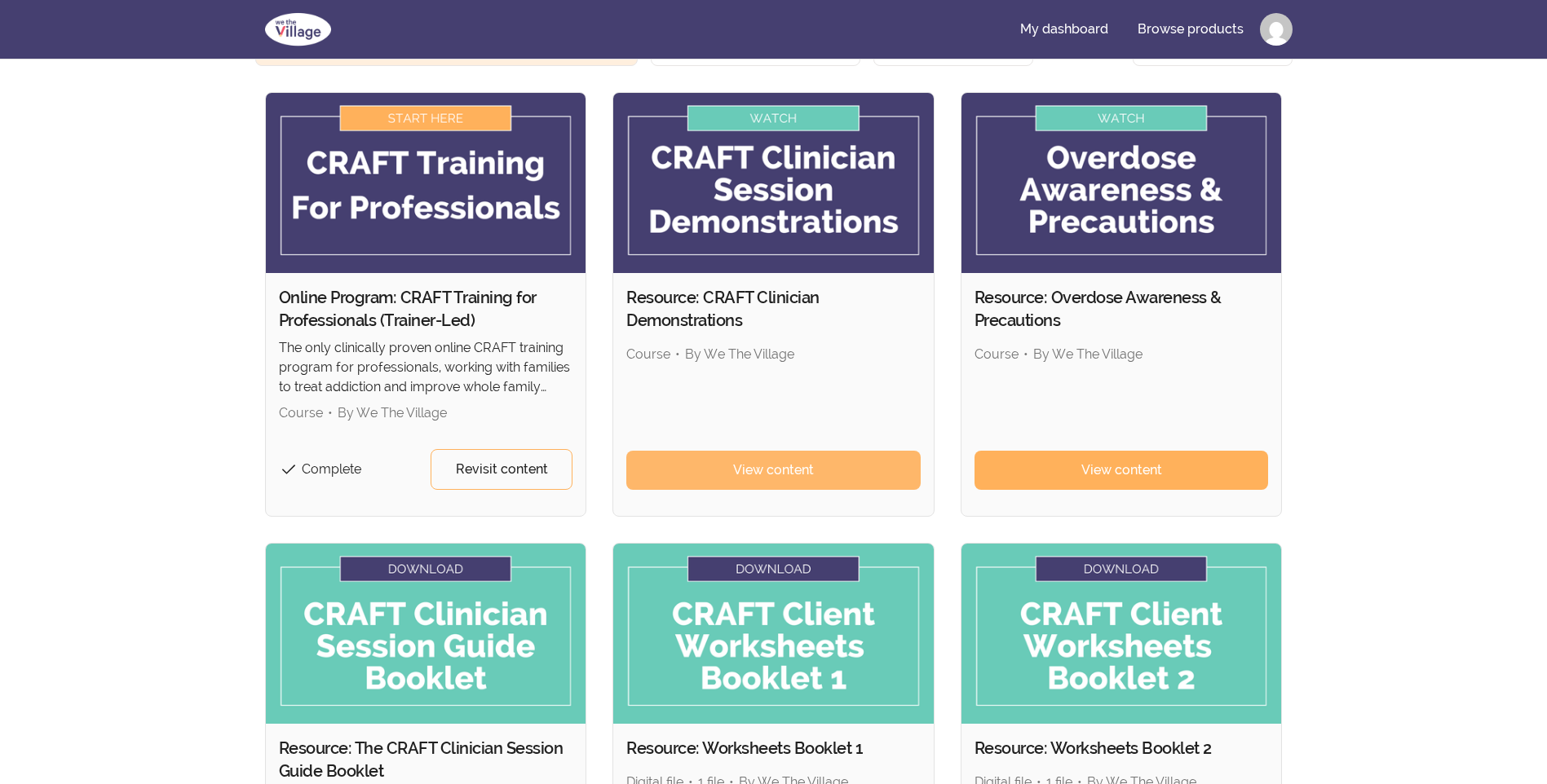
click at [781, 451] on link "View content" at bounding box center [774, 470] width 294 height 39
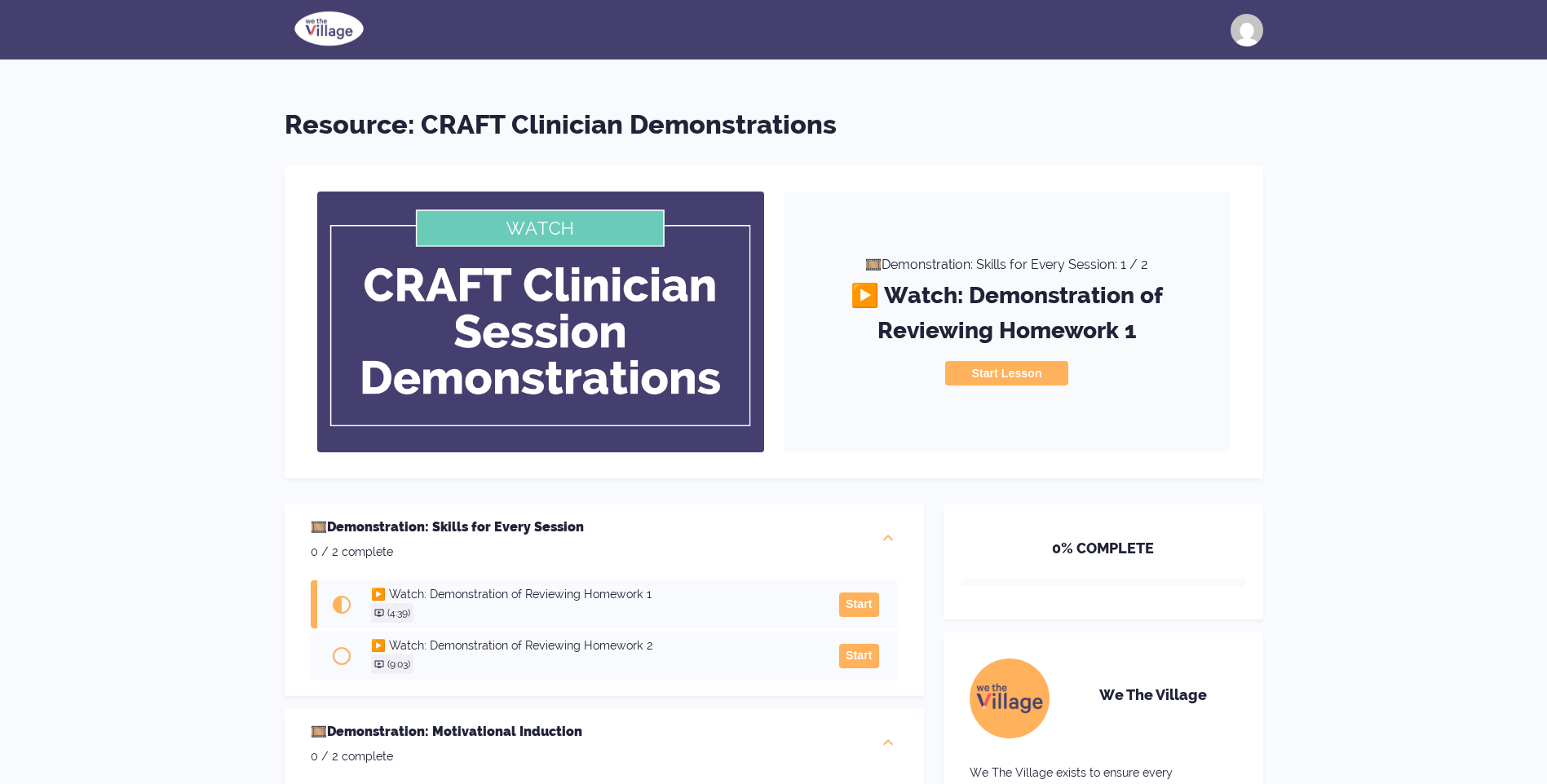
click at [1008, 380] on button "Start Lesson" at bounding box center [1007, 374] width 122 height 25
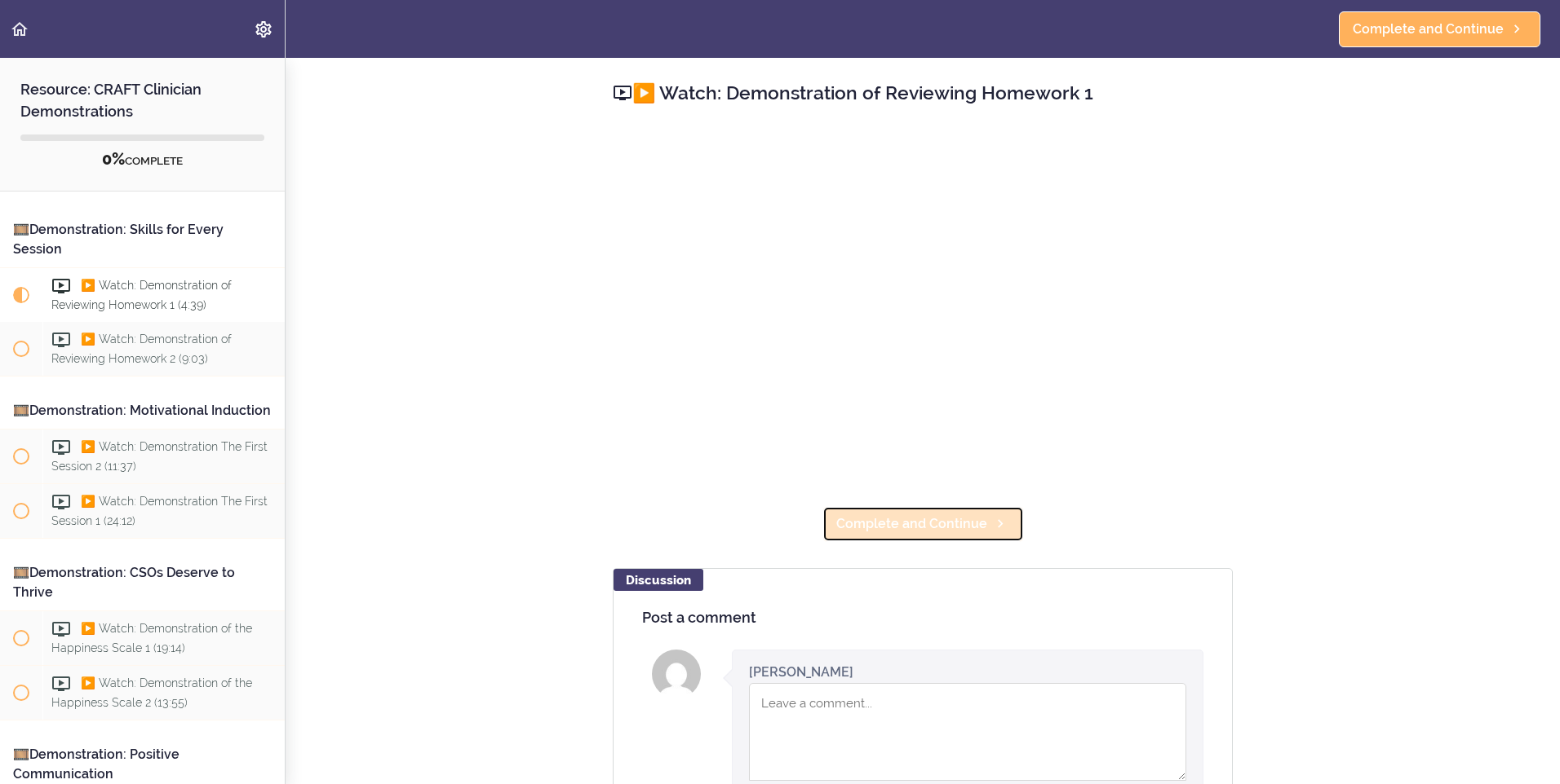
click at [910, 522] on span "Complete and Continue" at bounding box center [911, 524] width 151 height 19
click at [953, 524] on span "Complete and Continue" at bounding box center [911, 524] width 151 height 19
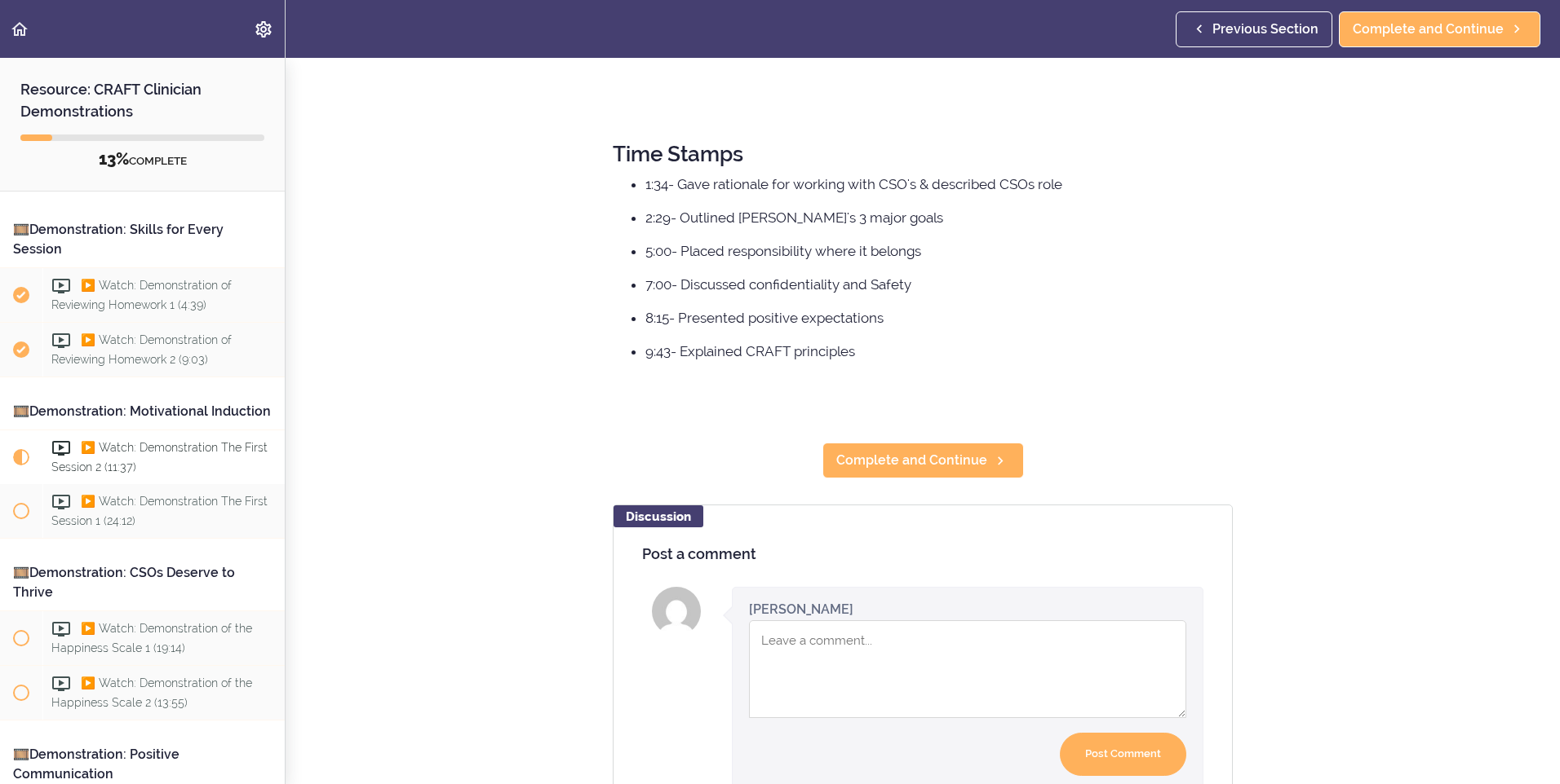
scroll to position [701, 0]
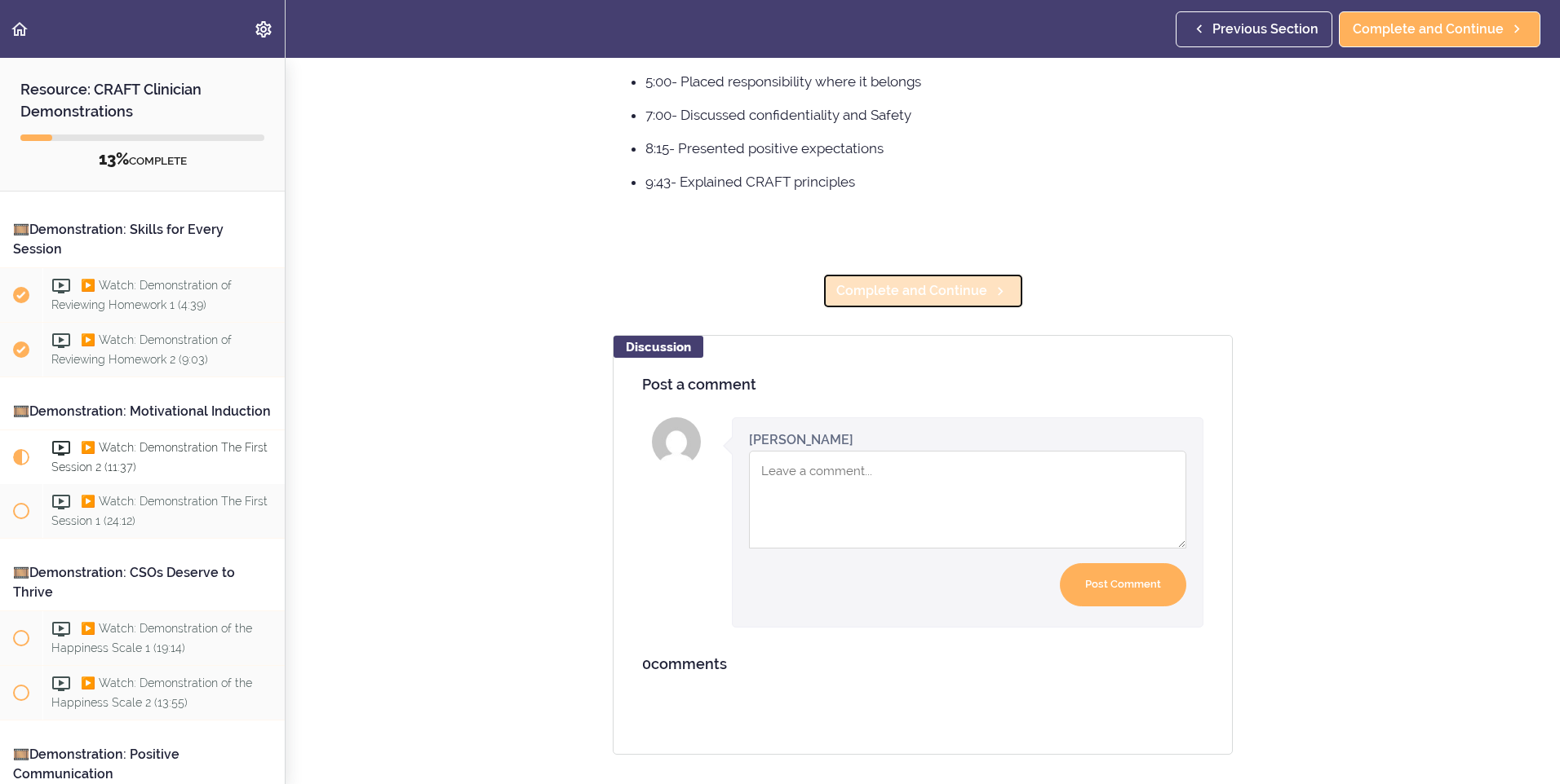
click at [980, 284] on link "Complete and Continue" at bounding box center [923, 291] width 201 height 35
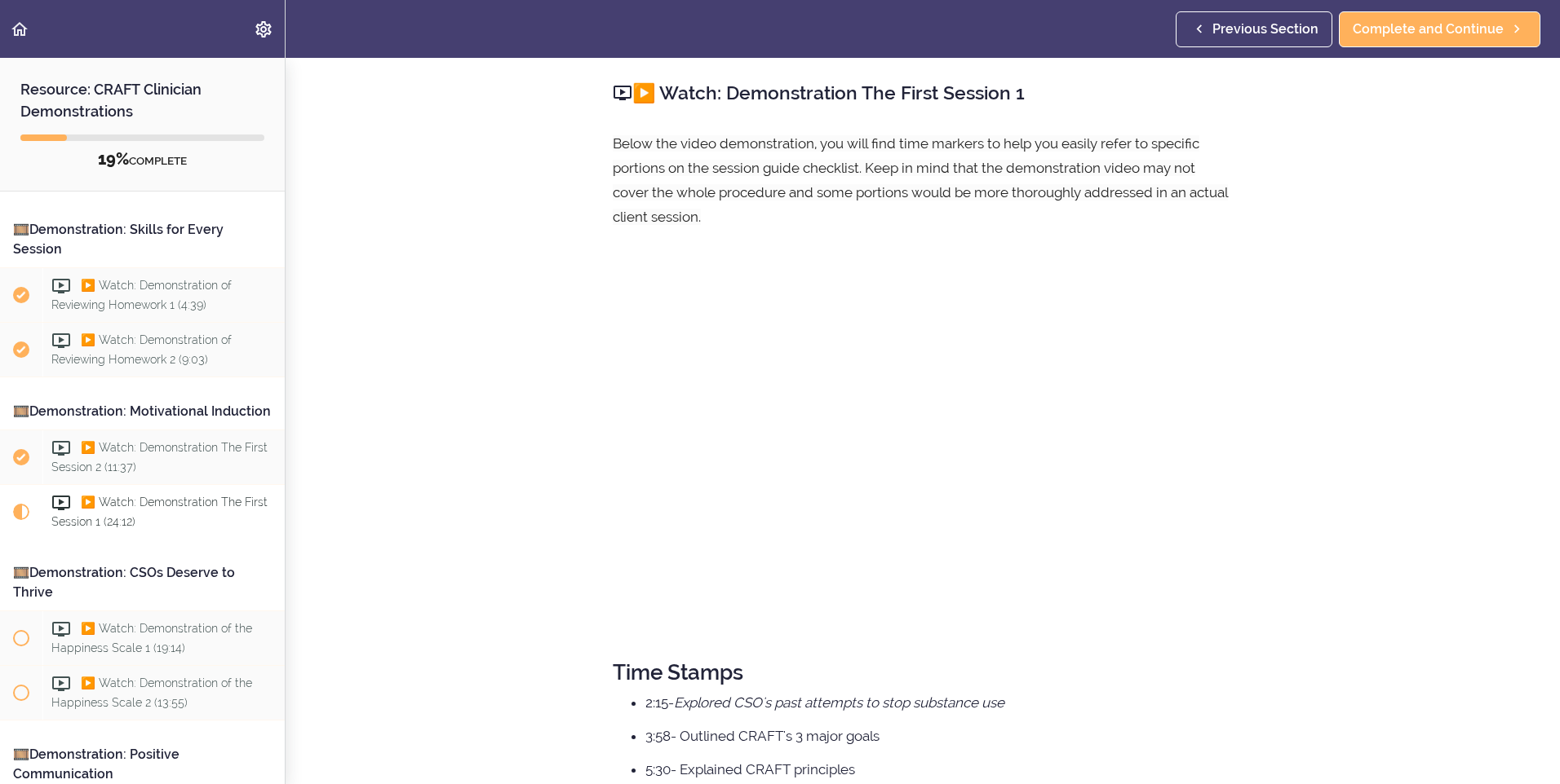
drag, startPoint x: 630, startPoint y: 783, endPoint x: 629, endPoint y: 819, distance: 36.0
